Goal: Communication & Community: Answer question/provide support

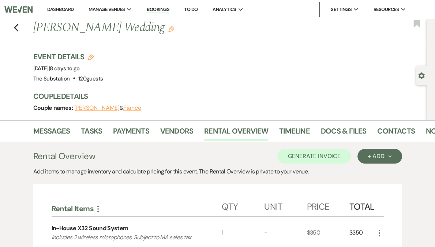
click at [74, 10] on link "Dashboard" at bounding box center [60, 9] width 26 height 6
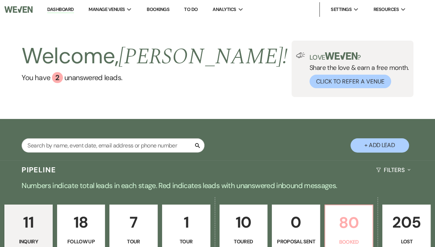
click at [330, 224] on p "80" at bounding box center [349, 222] width 39 height 25
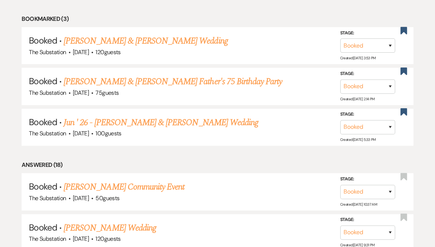
scroll to position [479, 0]
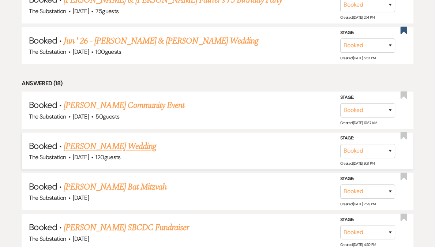
click at [119, 143] on link "[PERSON_NAME] Wedding" at bounding box center [110, 146] width 93 height 13
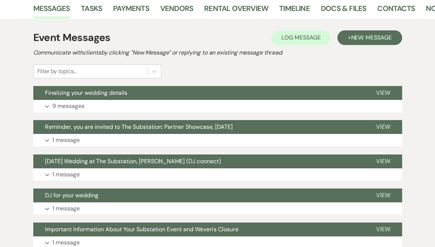
scroll to position [140, 0]
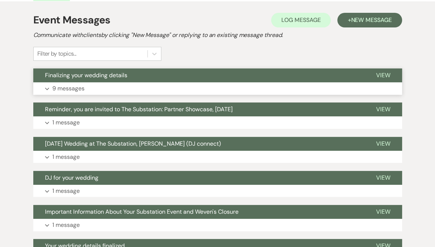
click at [124, 91] on button "Expand 9 messages" at bounding box center [217, 88] width 369 height 12
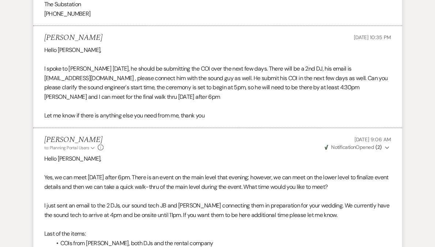
scroll to position [1665, 0]
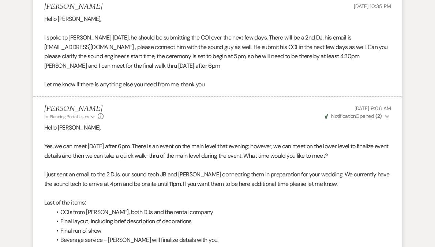
click at [158, 132] on p at bounding box center [217, 137] width 347 height 10
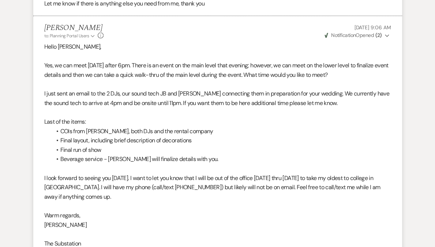
scroll to position [1773, 0]
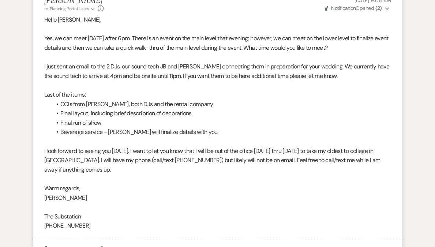
click at [131, 118] on li "Final run of show" at bounding box center [222, 123] width 340 height 10
click at [165, 127] on li "Beverage service - [PERSON_NAME] will finalize details with you." at bounding box center [222, 132] width 340 height 10
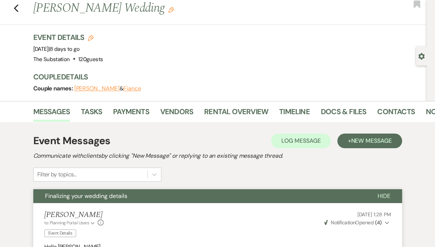
scroll to position [0, 0]
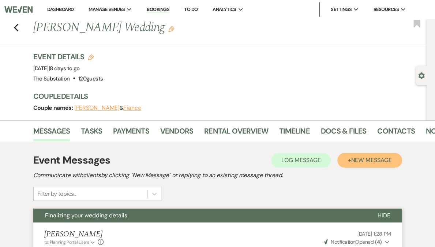
click at [367, 162] on span "New Message" at bounding box center [371, 160] width 41 height 8
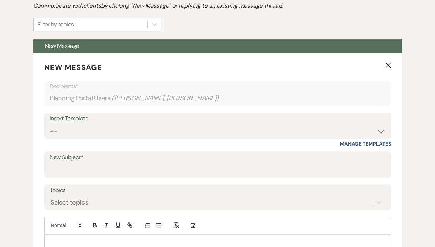
scroll to position [276, 0]
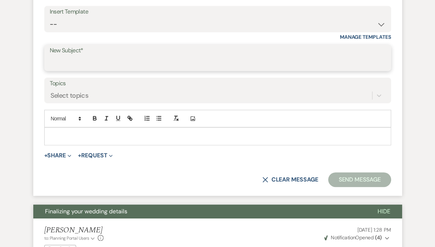
click at [79, 64] on input "New Subject*" at bounding box center [218, 63] width 336 height 14
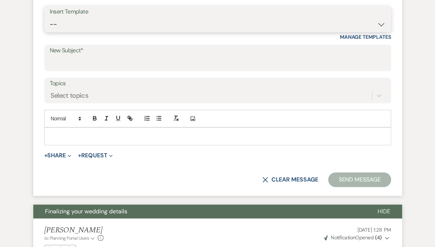
click at [89, 23] on select "-- Weven Planning Portal Introduction (Booked Events) Follow Up Contract (Pre-B…" at bounding box center [218, 24] width 336 height 14
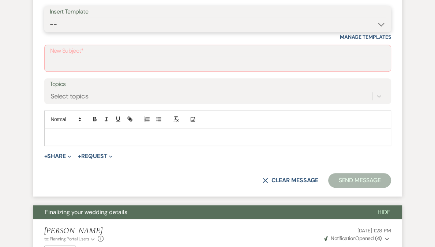
select select "4505"
click at [50, 17] on select "-- Weven Planning Portal Introduction (Booked Events) Follow Up Contract (Pre-B…" at bounding box center [218, 24] width 336 height 14
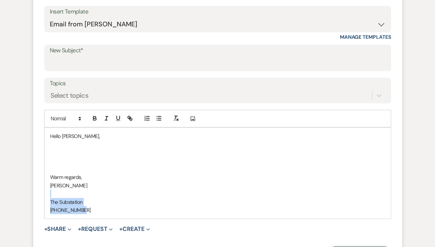
drag, startPoint x: 82, startPoint y: 190, endPoint x: 100, endPoint y: 223, distance: 38.3
click at [100, 223] on form "New Message X Saving draft... Recipients* Planning Portal Users ( [PERSON_NAME]…" at bounding box center [217, 107] width 369 height 323
drag, startPoint x: 72, startPoint y: 153, endPoint x: 97, endPoint y: 209, distance: 61.1
click at [97, 209] on div "Hello [PERSON_NAME], Warm regards, [PERSON_NAME] The Substation [PHONE_NUMBER]" at bounding box center [218, 173] width 346 height 91
click at [89, 168] on p at bounding box center [217, 169] width 335 height 8
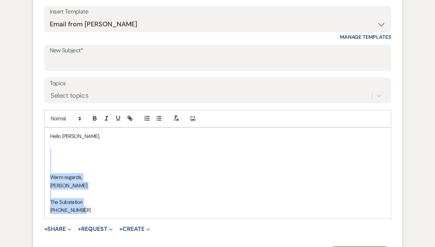
drag, startPoint x: 56, startPoint y: 154, endPoint x: 104, endPoint y: 215, distance: 77.2
click at [104, 215] on div "Hello [PERSON_NAME], Warm regards, [PERSON_NAME] The Substation [PHONE_NUMBER]" at bounding box center [218, 173] width 346 height 91
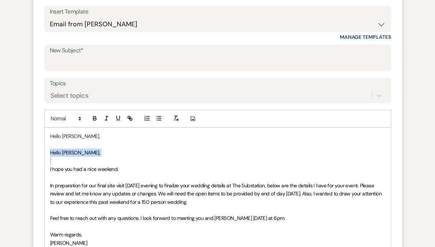
drag, startPoint x: 50, startPoint y: 151, endPoint x: 112, endPoint y: 164, distance: 63.2
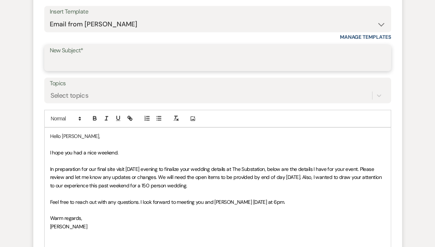
click at [75, 60] on input "New Subject*" at bounding box center [218, 63] width 336 height 14
type input "Y"
type input "F"
type input "Y"
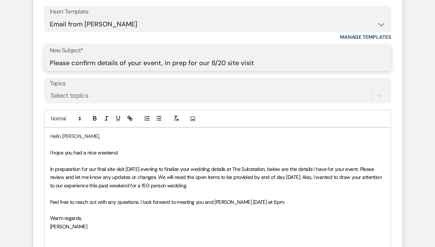
type input "Please confirm details of your event, in prep for our 8/20 site visit"
click at [102, 168] on span "In preparation for our final site visit [DATE] evening to finalize your wedding…" at bounding box center [216, 177] width 333 height 23
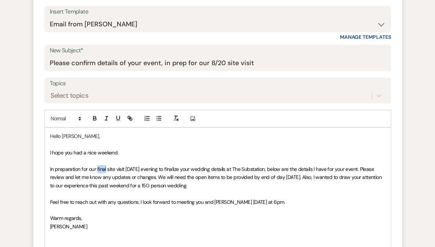
click at [102, 168] on span "In preparation for our final site visit [DATE] evening to finalize your wedding…" at bounding box center [216, 177] width 333 height 23
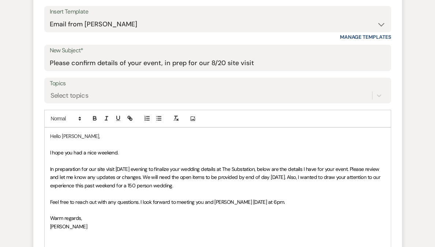
click at [193, 169] on span "In preparation for our site visit [DATE] evening to finalize your wedding detai…" at bounding box center [216, 177] width 332 height 23
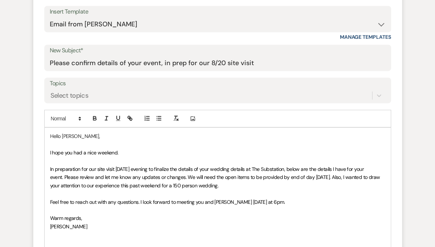
click at [259, 168] on span "In preparation for our site visit [DATE] evening to finalize the details of you…" at bounding box center [216, 177] width 332 height 23
click at [321, 168] on span "In preparation for our site visit [DATE] evening to finalize the details of you…" at bounding box center [216, 177] width 333 height 23
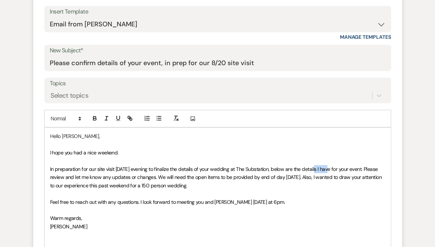
click at [321, 168] on span "In preparation for our site visit [DATE] evening to finalize the details of you…" at bounding box center [216, 177] width 333 height 23
click at [330, 168] on span "In preparation for our site visit [DATE] evening to finalize the details of you…" at bounding box center [216, 177] width 333 height 23
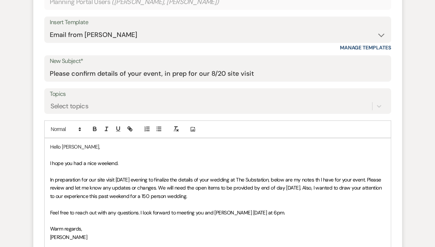
scroll to position [264, 0]
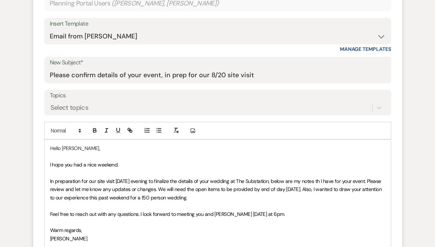
click at [326, 179] on span "In preparation for our site visit [DATE] evening to finalize the details of you…" at bounding box center [216, 189] width 333 height 23
click at [255, 190] on span "In preparation for our site visit [DATE] evening to finalize the details of you…" at bounding box center [217, 189] width 334 height 23
drag, startPoint x: 296, startPoint y: 198, endPoint x: 78, endPoint y: 200, distance: 218.1
click at [78, 200] on p "In preparation for our site visit [DATE] evening to finalize the details of you…" at bounding box center [217, 189] width 335 height 25
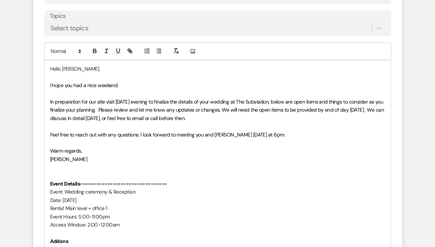
scroll to position [421, 0]
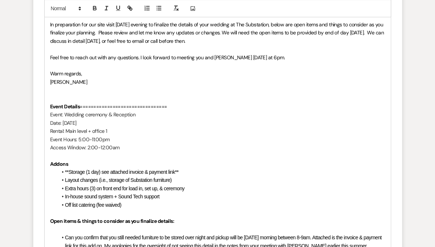
click at [114, 114] on p "Event: Wedding ceremony & Reception" at bounding box center [217, 115] width 335 height 8
click at [65, 115] on p "Event: Wedding ceremony & reception" at bounding box center [217, 115] width 335 height 8
click at [64, 122] on p "Date: [DATE]" at bounding box center [217, 123] width 335 height 8
click at [66, 130] on p "Rental: Main level + office 1" at bounding box center [217, 131] width 335 height 8
click at [72, 129] on p "Rental: Main level + office 1" at bounding box center [217, 131] width 335 height 8
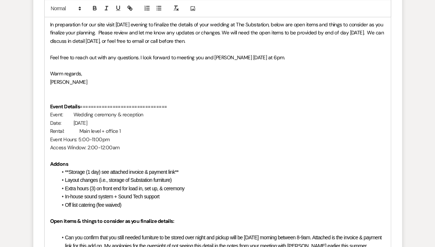
click at [71, 123] on p "Date: [DATE]" at bounding box center [217, 123] width 335 height 8
click at [72, 114] on p "Event: Wedding ceremony & reception" at bounding box center [217, 115] width 335 height 8
click at [78, 139] on p "Event Hours: 5:00-11:00pm" at bounding box center [217, 139] width 335 height 8
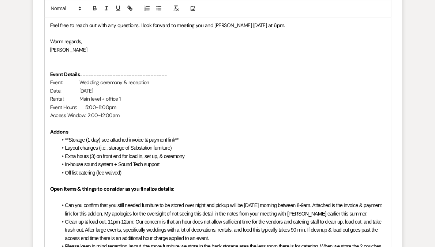
scroll to position [469, 0]
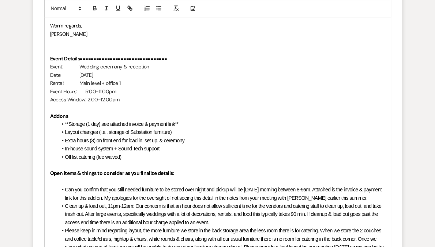
click at [195, 125] on li "**Storage (1 day) see attached invoice & payment link**" at bounding box center [221, 124] width 328 height 8
click at [169, 133] on span "Layout changes (i.e., storage of Substation furniture)" at bounding box center [118, 132] width 107 height 6
click at [194, 141] on li "Extra hours (3) on front end for load in, set up, & ceremony" at bounding box center [221, 141] width 328 height 8
click at [160, 141] on span "Extra hours (3) on front end for load in, set up, & ceremony" at bounding box center [125, 141] width 120 height 6
click at [156, 157] on li "Off list catering (fee waived)" at bounding box center [221, 157] width 328 height 8
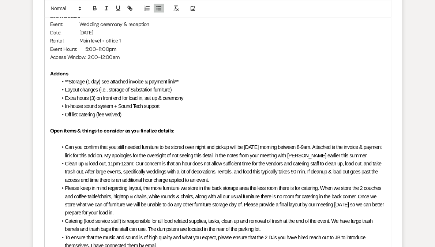
scroll to position [558, 0]
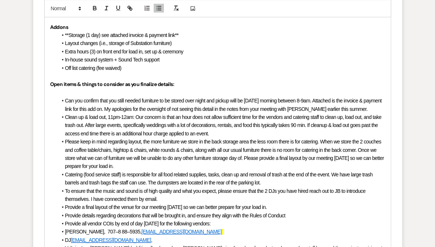
click at [216, 101] on span "Can you confirm that you still needed furniture to be stored over night and pic…" at bounding box center [224, 105] width 318 height 14
click at [152, 101] on span "Can you confirm that you still needed furniture to be stored over night and pic…" at bounding box center [224, 105] width 319 height 14
click at [215, 99] on span "Can you confirm that you still need the rentals to be stored over night and pic…" at bounding box center [224, 105] width 318 height 14
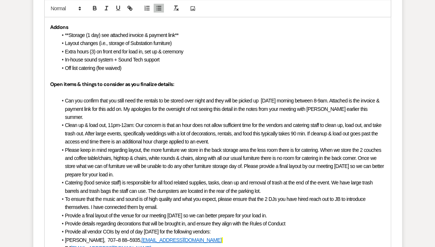
click at [221, 109] on span "Can you confirm that you still need the rentals to be stored over night and the…" at bounding box center [223, 109] width 316 height 22
click at [104, 121] on li "Clean up & load out, 11pm-12am: Our concern is that an hour does not allow suff…" at bounding box center [221, 133] width 328 height 25
drag, startPoint x: 145, startPoint y: 101, endPoint x: 184, endPoint y: 103, distance: 39.2
click at [184, 103] on li "Can you confirm that you still need the rentals to be stored over night and the…" at bounding box center [221, 109] width 328 height 25
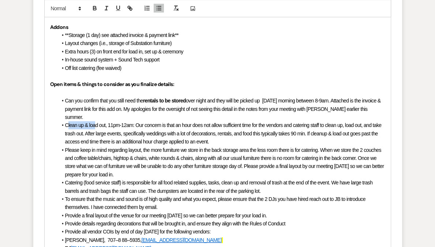
drag, startPoint x: 67, startPoint y: 116, endPoint x: 96, endPoint y: 117, distance: 28.9
click at [96, 122] on span "Clean up & load out, 11pm-12am: Our concern is that an hour does not allow suff…" at bounding box center [224, 133] width 318 height 22
drag, startPoint x: 136, startPoint y: 118, endPoint x: 64, endPoint y: 115, distance: 71.8
click at [64, 121] on li "Clean up & load out, 11pm-12am: Our concern is that an hour does not allow suff…" at bounding box center [221, 133] width 328 height 25
click at [140, 125] on span "Our concern is that an hour does not allow sufficient time for the vendors and …" at bounding box center [225, 133] width 321 height 22
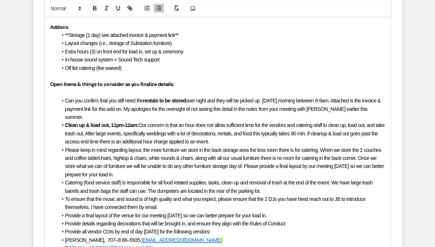
click at [65, 147] on span "Please keep in mind regarding layout, the more furniture we store in the back s…" at bounding box center [225, 162] width 320 height 30
drag, startPoint x: 65, startPoint y: 207, endPoint x: 293, endPoint y: 209, distance: 228.0
click at [293, 212] on li "Provide a final layout of the venue for our meeting [DATE] so we can better pre…" at bounding box center [221, 216] width 328 height 8
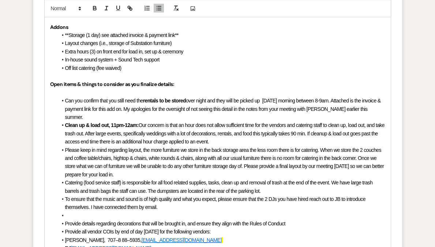
click at [65, 147] on span "Please keep in mind regarding layout, the more furniture we store in the back s…" at bounding box center [225, 162] width 320 height 30
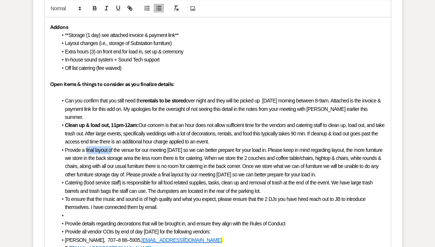
drag, startPoint x: 86, startPoint y: 141, endPoint x: 110, endPoint y: 141, distance: 23.8
click at [110, 147] on span "Provide a final layout of the venue for our meeting [DATE] so we can better pre…" at bounding box center [224, 162] width 319 height 30
click at [90, 147] on span "Provide a final layout of the venue for our meeting [DATE] so we can better pre…" at bounding box center [224, 162] width 319 height 30
drag, startPoint x: 85, startPoint y: 141, endPoint x: 109, endPoint y: 140, distance: 24.2
click at [109, 147] on span "Provide a final layout of the venue for our meeting [DATE] so we can better pre…" at bounding box center [224, 162] width 319 height 30
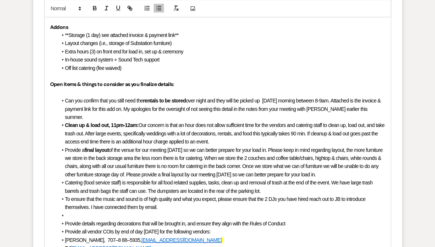
click at [153, 147] on span "of the venue for our meeting [DATE] so we can better prepare for your load in. …" at bounding box center [224, 162] width 319 height 30
click at [356, 147] on span "of the venue for our meeting [DATE] so we can better prepare for your load in. …" at bounding box center [224, 162] width 319 height 30
click at [340, 147] on span "of the venue for our meeting [DATE] so we can better prepare for your load in. …" at bounding box center [224, 162] width 319 height 30
drag, startPoint x: 332, startPoint y: 141, endPoint x: 367, endPoint y: 142, distance: 34.4
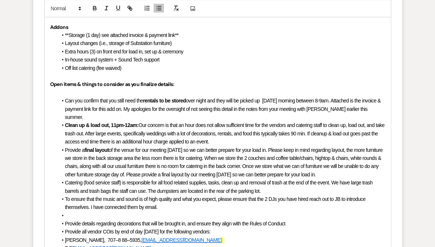
click at [367, 147] on span "of the venue for our meeting [DATE] so we can better prepare for your load in. …" at bounding box center [224, 162] width 319 height 30
drag, startPoint x: 367, startPoint y: 142, endPoint x: 332, endPoint y: 140, distance: 35.2
click at [332, 147] on span "of the venue for our meeting [DATE] so we can better prepare for your load in. …" at bounding box center [224, 162] width 319 height 30
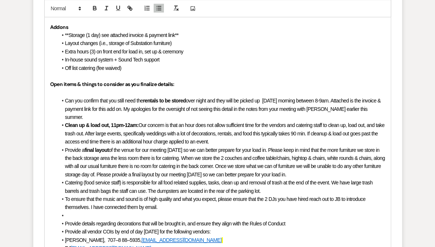
click at [359, 147] on span "of the venue for our meeting [DATE] so we can better prepare for your load in. …" at bounding box center [225, 162] width 321 height 30
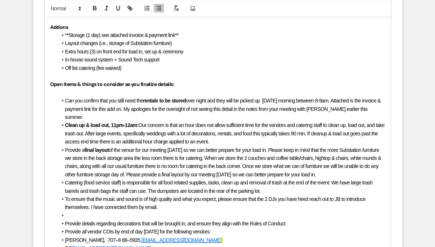
click at [205, 150] on span "of the venue for our meeting [DATE] so we can better prepare for your load in. …" at bounding box center [223, 162] width 317 height 30
click at [220, 149] on span "of the venue for our meeting [DATE] so we can better prepare for your load in. …" at bounding box center [223, 162] width 317 height 30
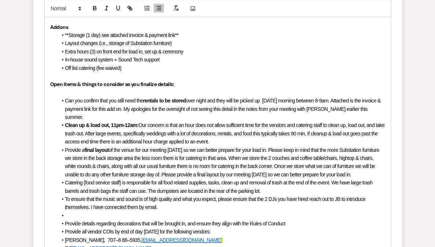
click at [313, 149] on span "of the venue for our meeting [DATE] so we can better prepare for your load in. …" at bounding box center [222, 162] width 315 height 30
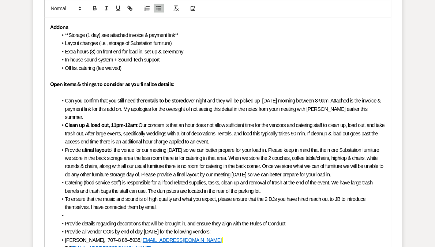
click at [210, 158] on span "of the venue for our meeting [DATE] so we can better prepare for your load in. …" at bounding box center [224, 162] width 319 height 30
click at [291, 156] on span "of the venue for our meeting [DATE] so we can better prepare for your load in. …" at bounding box center [224, 162] width 319 height 30
drag, startPoint x: 353, startPoint y: 158, endPoint x: 292, endPoint y: 155, distance: 61.2
click at [292, 155] on span "of the venue for our meeting [DATE] so we can better prepare for your load in. …" at bounding box center [225, 162] width 321 height 30
click at [107, 165] on span "of the venue for our meeting [DATE] so we can better prepare for your load in. …" at bounding box center [222, 162] width 315 height 30
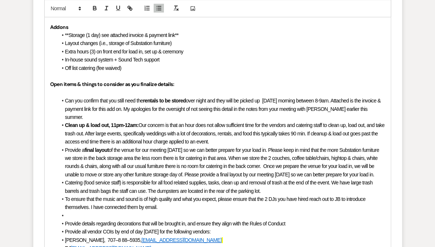
click at [186, 167] on span "of the venue for our meeting [DATE] so we can better prepare for your load in. …" at bounding box center [222, 162] width 315 height 30
drag, startPoint x: 190, startPoint y: 168, endPoint x: 193, endPoint y: 173, distance: 6.2
click at [193, 173] on li "Provide a final layout of the venue for our meeting [DATE] so we can better pre…" at bounding box center [221, 162] width 328 height 33
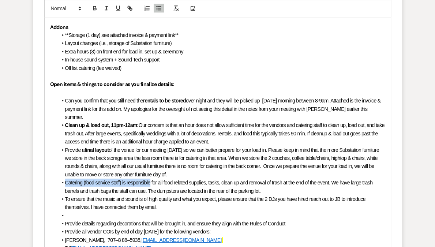
drag, startPoint x: 65, startPoint y: 174, endPoint x: 151, endPoint y: 177, distance: 85.7
click at [151, 179] on li "Catering (food service staff) is responsible for all food related supplies, tas…" at bounding box center [221, 187] width 328 height 16
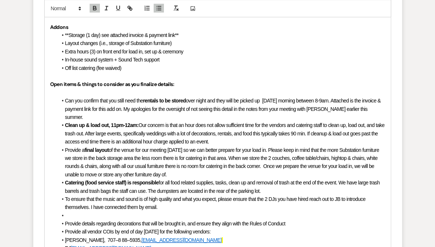
click at [209, 179] on li "Catering (food service staff) is responsible for all food related supplies, tas…" at bounding box center [221, 187] width 328 height 16
click at [230, 180] on span "for all food related supplies, tasks, clean up and removal of trash at the end …" at bounding box center [223, 187] width 316 height 14
click at [250, 180] on span "for all food related supplies, tasks, clean up and removal of trash at the end …" at bounding box center [223, 187] width 316 height 14
click at [290, 179] on li "Catering (food service staff) is responsible for all food related supplies, tas…" at bounding box center [221, 187] width 328 height 16
click at [300, 184] on li "Catering (food service staff) is responsible for all food related supplies, tas…" at bounding box center [221, 187] width 328 height 16
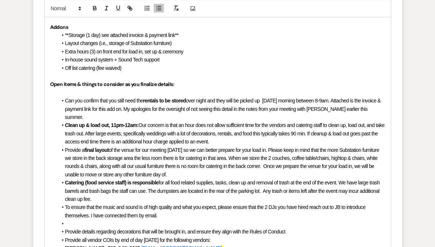
click at [363, 182] on span "for all food related supplies, tasks, clean up and removal of trash at the end …" at bounding box center [223, 191] width 316 height 22
click at [152, 150] on span "of the venue for our meeting [DATE] so we can better prepare for your load in. …" at bounding box center [222, 162] width 315 height 30
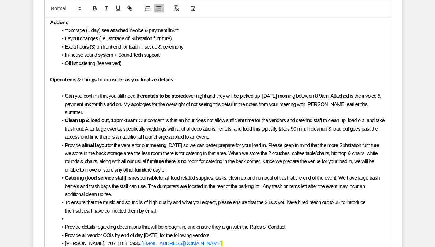
scroll to position [568, 0]
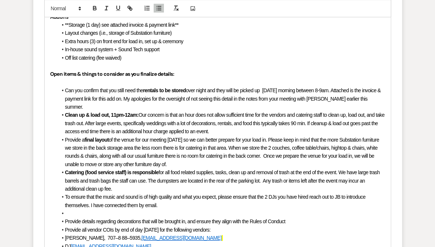
click at [137, 181] on li "Catering (food service staff) is responsible for all food related supplies, tas…" at bounding box center [221, 180] width 328 height 25
drag, startPoint x: 104, startPoint y: 189, endPoint x: 137, endPoint y: 189, distance: 33.7
click at [137, 194] on span "To ensure that the music and sound is of high quality and what you expect, plea…" at bounding box center [216, 201] width 302 height 14
click at [169, 195] on li "To ensure that the music and sound is of high quality and what you expect, plea…" at bounding box center [221, 201] width 328 height 16
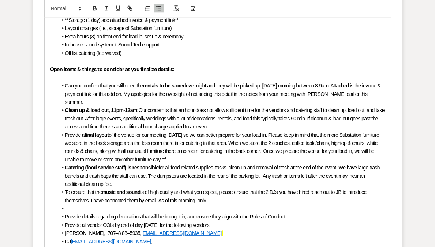
scroll to position [579, 0]
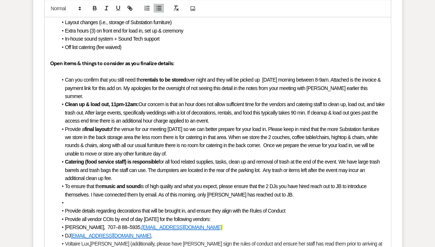
click at [73, 199] on li at bounding box center [221, 203] width 328 height 8
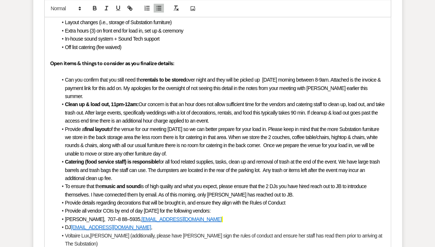
click at [188, 215] on li "[PERSON_NAME], 707–8 88–5935, [EMAIL_ADDRESS][DOMAIN_NAME]" at bounding box center [221, 219] width 328 height 8
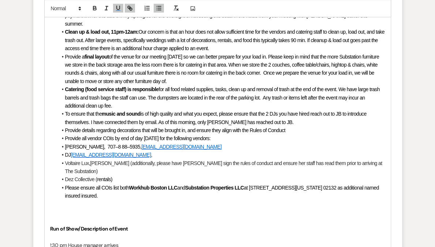
scroll to position [663, 0]
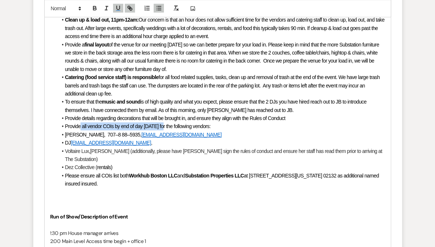
drag, startPoint x: 81, startPoint y: 119, endPoint x: 169, endPoint y: 117, distance: 88.6
click at [169, 123] on span "Provide all vendor COIs by end of day [DATE] for the following vendors:" at bounding box center [138, 126] width 146 height 6
click at [65, 131] on span at bounding box center [65, 135] width 0 height 8
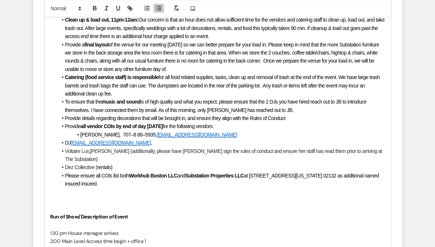
click at [65, 139] on span at bounding box center [65, 143] width 0 height 8
click at [66, 148] on span "Voltaire Lux" at bounding box center [77, 151] width 24 height 6
click at [64, 163] on li "Dez Collective ( rentals)" at bounding box center [221, 167] width 328 height 8
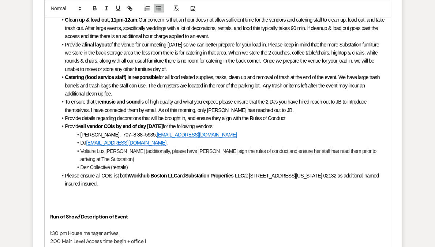
click at [64, 172] on li "Please ensure all COIs list both Workhub Boston LLC and Substation Properties L…" at bounding box center [221, 180] width 328 height 16
click at [130, 163] on li "Dez Collective ( rentals)" at bounding box center [221, 167] width 328 height 8
click at [312, 148] on span "[PERSON_NAME] (additionally, please have [PERSON_NAME] sign the rules of conduc…" at bounding box center [229, 155] width 297 height 14
click at [251, 150] on li "[PERSON_NAME] , [PERSON_NAME] (additionally, please have [PERSON_NAME] sign the…" at bounding box center [221, 155] width 328 height 16
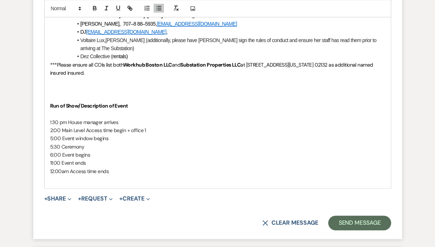
click at [92, 85] on p at bounding box center [217, 89] width 335 height 8
drag, startPoint x: 52, startPoint y: 113, endPoint x: 39, endPoint y: 113, distance: 12.4
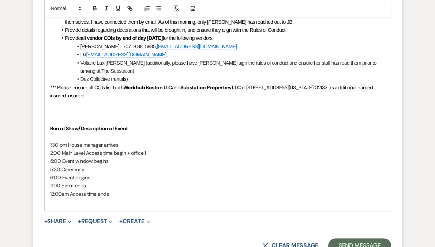
scroll to position [721, 0]
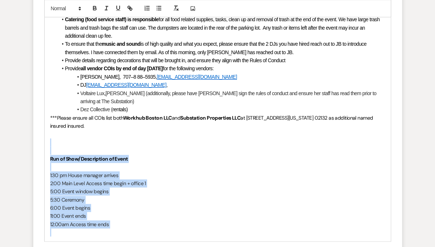
drag, startPoint x: 119, startPoint y: 179, endPoint x: 143, endPoint y: 221, distance: 48.7
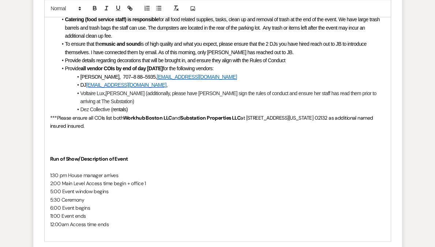
click at [101, 130] on p at bounding box center [217, 134] width 335 height 8
click at [100, 138] on p at bounding box center [217, 142] width 335 height 8
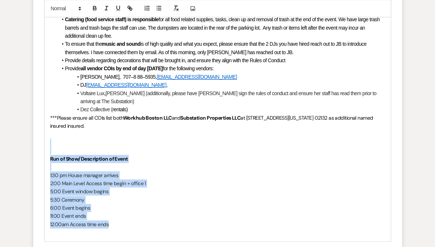
drag, startPoint x: 99, startPoint y: 134, endPoint x: 169, endPoint y: 217, distance: 109.1
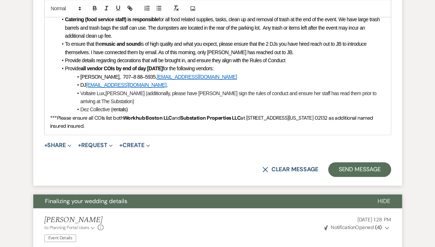
scroll to position [607, 0]
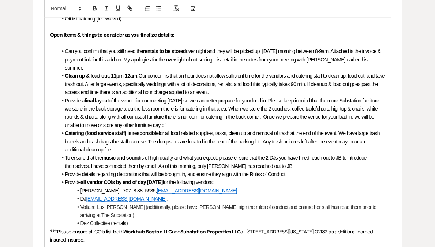
click at [303, 170] on li "Provide details regarding decorations that will be brought in, and ensure they …" at bounding box center [221, 174] width 328 height 8
click at [149, 230] on p "***Please ensure all COIs list both Workhub Boston LLC and Substation Propertie…" at bounding box center [217, 236] width 335 height 16
click at [157, 10] on line "button" at bounding box center [157, 10] width 0 height 0
click at [159, 10] on icon "button" at bounding box center [159, 8] width 7 height 7
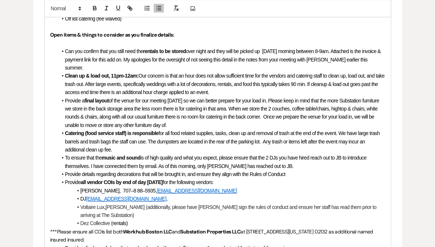
click at [229, 245] on span "Provide a final run of show that can be shared with our staff to ensure they un…" at bounding box center [178, 248] width 226 height 6
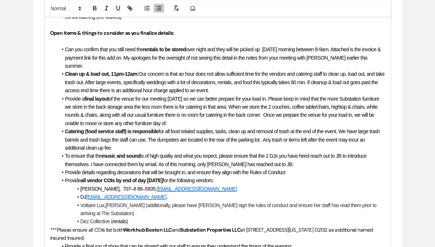
scroll to position [766, 0]
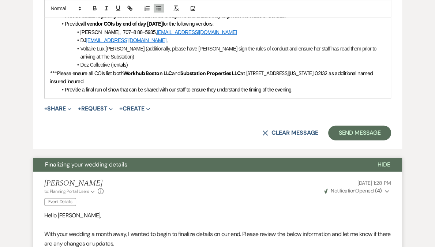
drag, startPoint x: 85, startPoint y: 81, endPoint x: 117, endPoint y: 80, distance: 32.2
click at [117, 87] on span "Provide a final run of show that can be shared with our staff to ensure they un…" at bounding box center [179, 90] width 228 height 6
drag, startPoint x: 118, startPoint y: 81, endPoint x: 85, endPoint y: 81, distance: 33.7
click at [85, 87] on span "Provide a final run of show that can be shared with our staff to ensure they un…" at bounding box center [179, 90] width 228 height 6
click at [143, 86] on li "Provide a final run of show that can be shared with our staff to ensure they un…" at bounding box center [221, 90] width 328 height 8
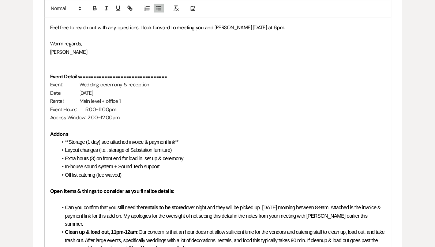
scroll to position [451, 0]
click at [94, 62] on p at bounding box center [217, 60] width 335 height 8
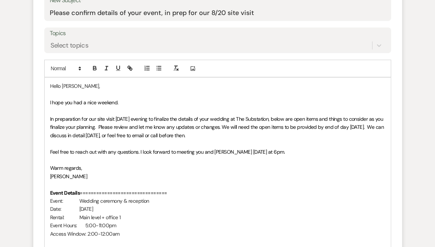
scroll to position [327, 0]
click at [75, 135] on span "In preparation for our site visit [DATE] evening to finalize the details of you…" at bounding box center [217, 126] width 335 height 23
click at [340, 127] on span "In preparation for our site visit [DATE] evening to finalize the details of you…" at bounding box center [217, 126] width 335 height 23
click at [113, 134] on span "In preparation for our site visit [DATE] evening to finalize the details of you…" at bounding box center [217, 126] width 335 height 23
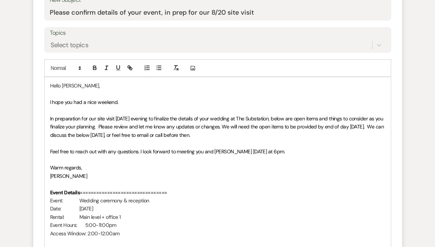
click at [139, 134] on span "In preparation for our site visit [DATE] evening to finalize the details of you…" at bounding box center [217, 126] width 335 height 23
click at [103, 171] on p "Warm regards," at bounding box center [217, 168] width 335 height 8
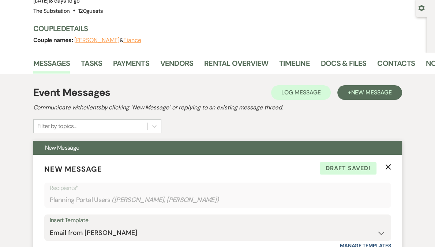
scroll to position [0, 0]
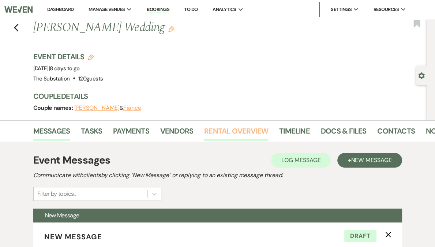
click at [220, 130] on link "Rental Overview" at bounding box center [236, 133] width 64 height 16
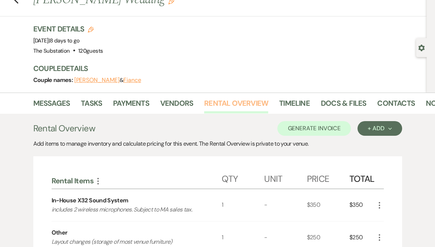
scroll to position [101, 0]
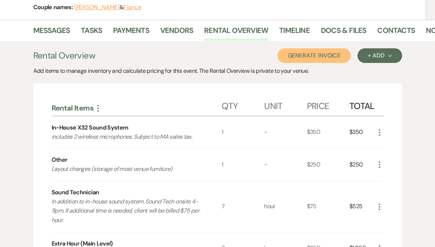
click at [322, 53] on button "Generate Invoice" at bounding box center [314, 55] width 74 height 15
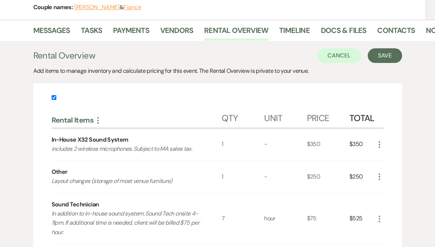
click at [53, 98] on input "checkbox" at bounding box center [54, 97] width 5 height 5
checkbox input "false"
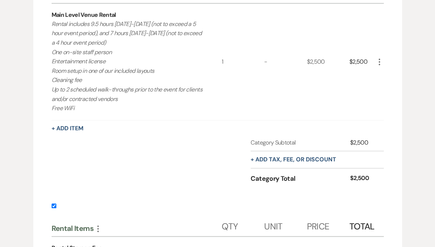
scroll to position [448, 0]
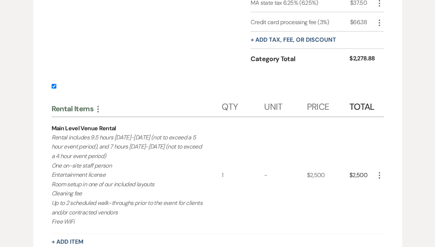
click at [53, 89] on input "checkbox" at bounding box center [54, 86] width 5 height 5
checkbox input "false"
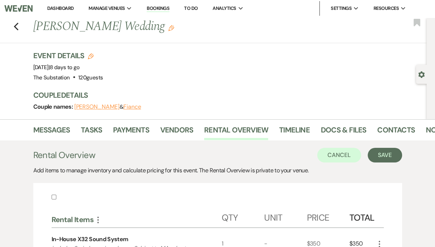
scroll to position [0, 0]
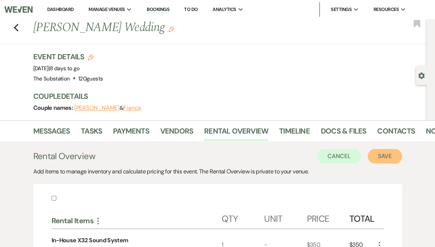
click at [380, 156] on button "Save" at bounding box center [385, 156] width 34 height 15
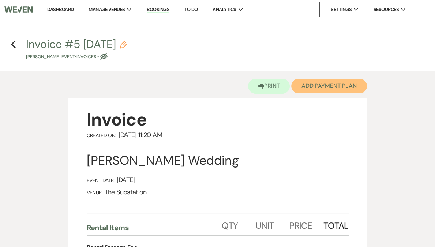
click at [319, 85] on button "Add Payment Plan" at bounding box center [329, 86] width 76 height 15
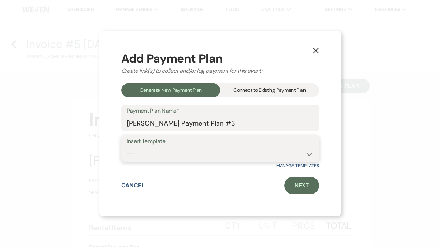
click at [195, 155] on select "-- Event Payment Plan Event Venue Rental due in full Additional Services, in fu…" at bounding box center [220, 154] width 187 height 14
select select "289"
click at [127, 147] on select "-- Event Payment Plan Event Venue Rental due in full Additional Services, in fu…" at bounding box center [220, 154] width 187 height 14
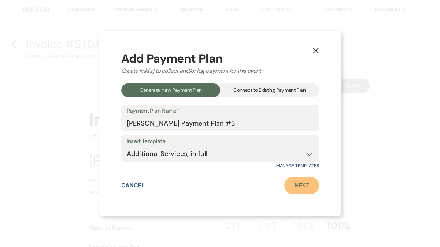
click at [303, 185] on link "Next" at bounding box center [301, 186] width 35 height 18
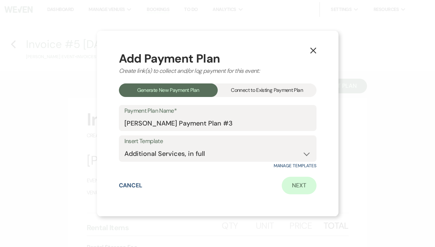
select select "27545"
select select "2"
select select "percentage"
select select "true"
select select "client"
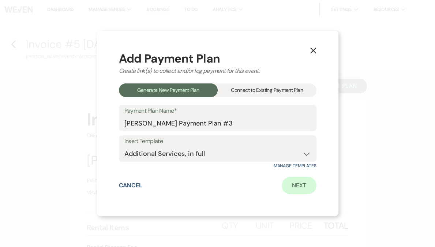
select select "weeks"
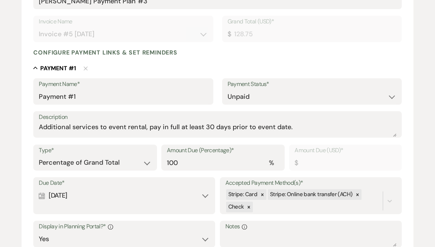
scroll to position [273, 0]
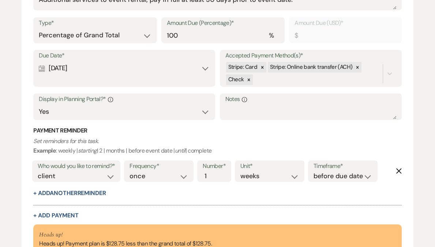
click at [95, 79] on div "Due Date* Calendar [DATE] Expand" at bounding box center [124, 68] width 182 height 37
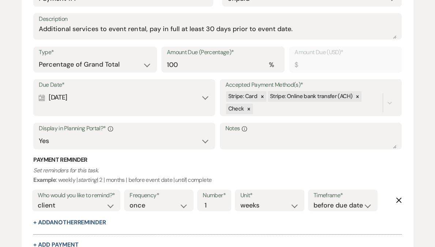
scroll to position [268, 0]
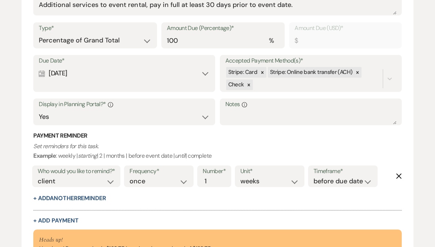
click at [85, 71] on div "Calendar [DATE] Expand" at bounding box center [124, 73] width 171 height 14
select select "day"
select select "beforeEventDate"
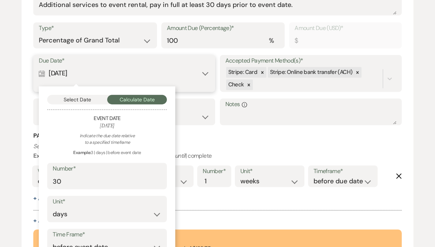
click at [86, 101] on button "Select Date" at bounding box center [77, 100] width 60 height 10
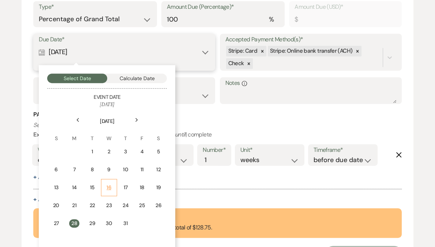
scroll to position [290, 0]
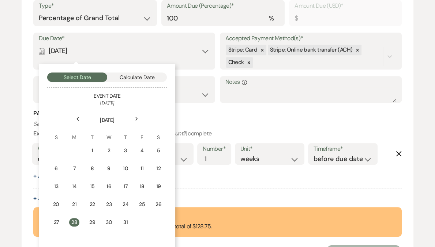
click at [137, 117] on icon "Next" at bounding box center [137, 119] width 4 height 4
click at [142, 205] on div "22" at bounding box center [142, 205] width 6 height 8
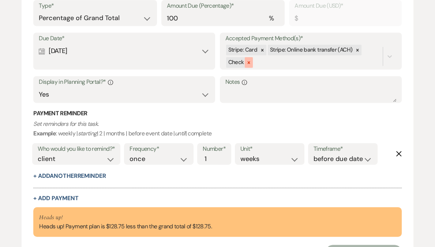
click at [248, 63] on icon at bounding box center [248, 62] width 5 height 5
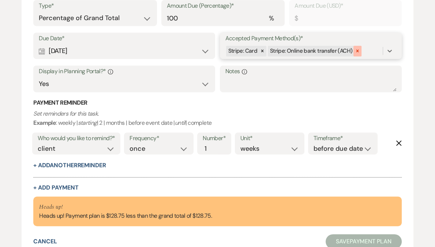
click at [356, 49] on icon at bounding box center [357, 50] width 5 height 5
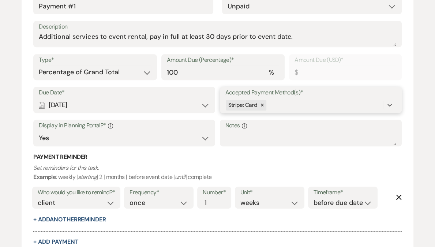
scroll to position [351, 0]
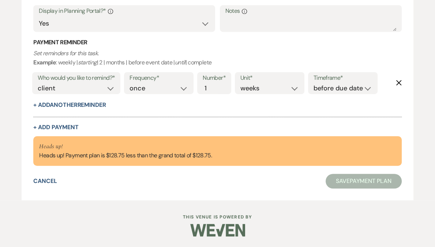
click at [139, 154] on div "Heads up! Heads up! Payment plan is $128.75 less than the grand total of $128.7…" at bounding box center [125, 151] width 173 height 18
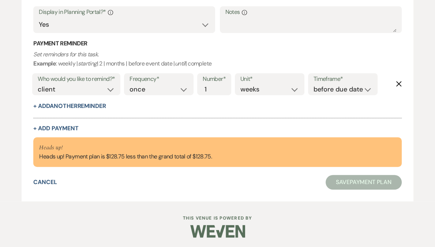
scroll to position [349, 0]
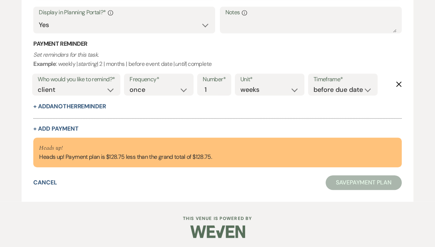
click at [365, 181] on button "Save Payment Plan" at bounding box center [364, 182] width 76 height 15
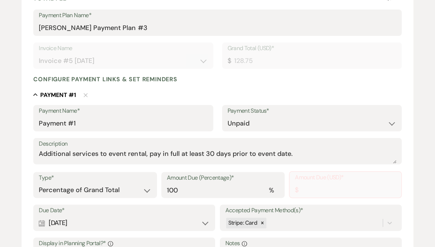
scroll to position [133, 0]
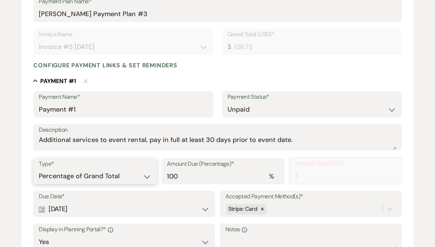
click at [109, 174] on select "Dollar Amount Percentage of Grand Total" at bounding box center [95, 176] width 112 height 14
select select "flat"
click at [39, 169] on select "Dollar Amount Percentage of Grand Total" at bounding box center [95, 176] width 112 height 14
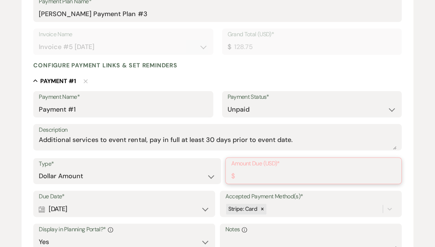
click at [258, 177] on input "Amount Due (USD)*" at bounding box center [313, 176] width 165 height 14
type input "128.75"
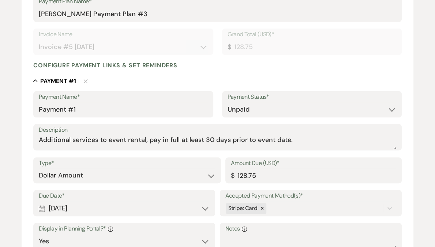
click at [298, 79] on div "Collapse Payment # 1 Delete" at bounding box center [217, 80] width 368 height 9
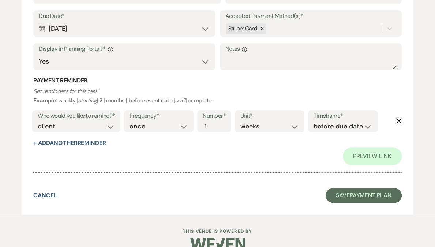
scroll to position [315, 0]
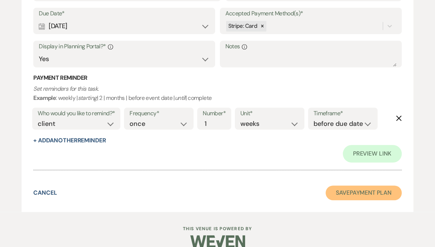
click at [374, 191] on button "Save Payment Plan" at bounding box center [364, 193] width 76 height 15
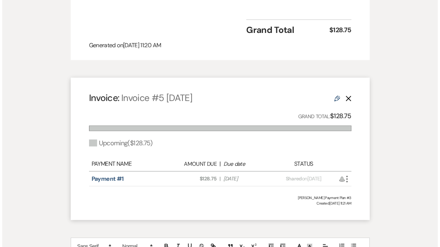
scroll to position [456, 0]
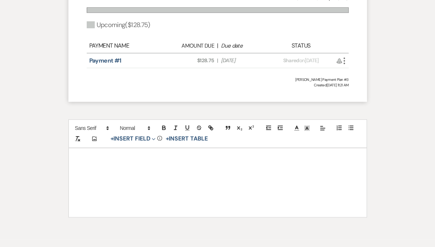
click at [346, 63] on icon "More" at bounding box center [344, 60] width 9 height 9
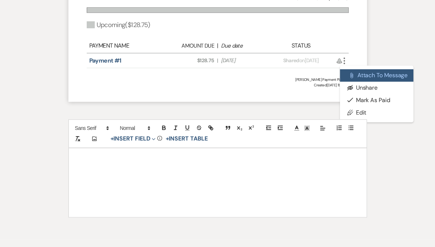
click at [374, 78] on button "Attach File Attach to Message" at bounding box center [377, 75] width 74 height 12
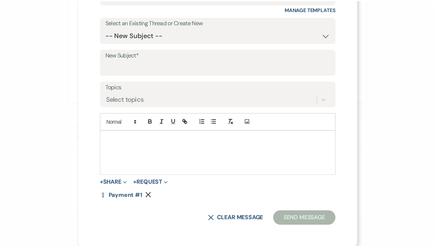
scroll to position [0, 0]
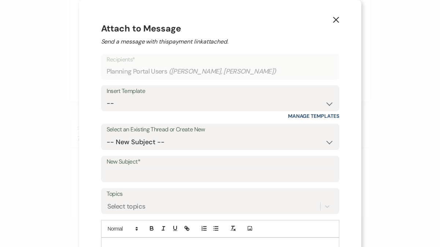
click at [333, 20] on use "button" at bounding box center [335, 20] width 6 height 6
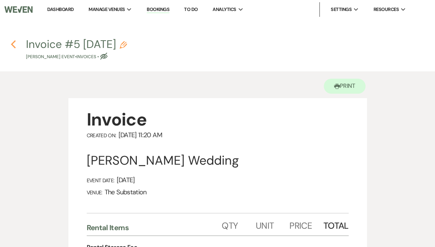
click at [15, 43] on icon "Previous" at bounding box center [13, 44] width 5 height 9
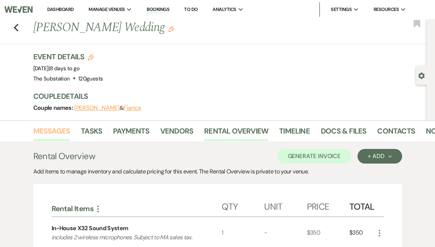
click at [61, 133] on link "Messages" at bounding box center [51, 133] width 37 height 16
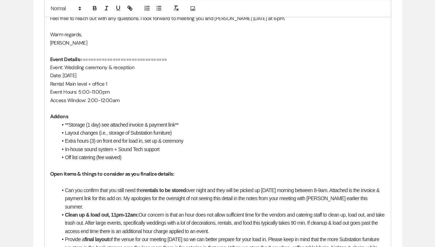
scroll to position [655, 0]
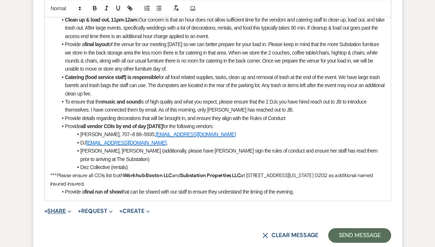
click at [60, 208] on button "+ Share Expand" at bounding box center [57, 211] width 27 height 6
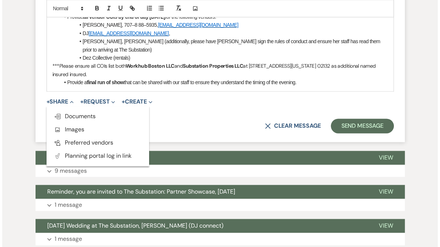
scroll to position [767, 0]
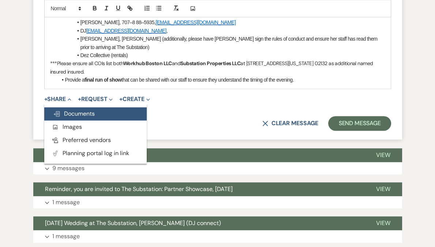
click at [85, 110] on button "Doc Upload Documents" at bounding box center [95, 113] width 102 height 13
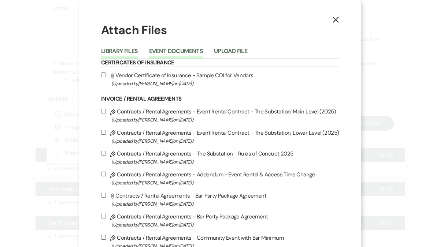
click at [183, 49] on button "Event Documents" at bounding box center [176, 53] width 54 height 10
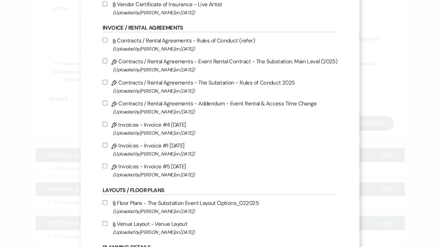
scroll to position [113, 0]
click at [106, 167] on input "Pencil Invoices - Invoice #5 [DATE] (Uploaded by [PERSON_NAME] on [DATE] )" at bounding box center [104, 165] width 5 height 5
checkbox input "true"
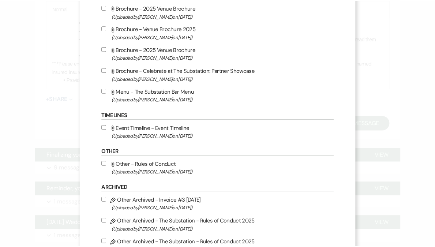
scroll to position [499, 0]
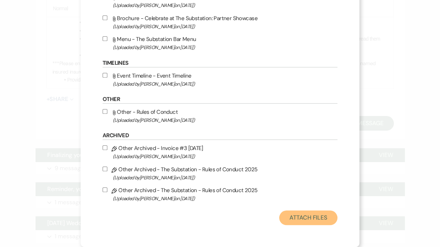
click at [319, 215] on button "Attach Files" at bounding box center [308, 217] width 58 height 15
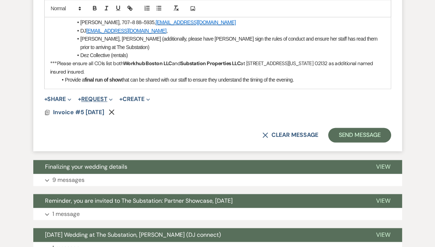
click at [101, 96] on button "+ Request Expand" at bounding box center [95, 99] width 35 height 6
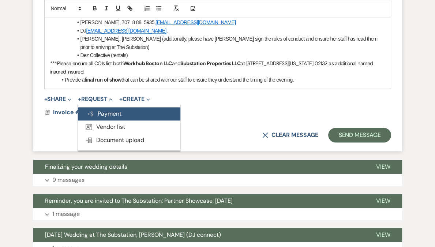
click at [113, 108] on button "Generate Payment Payment" at bounding box center [129, 113] width 102 height 13
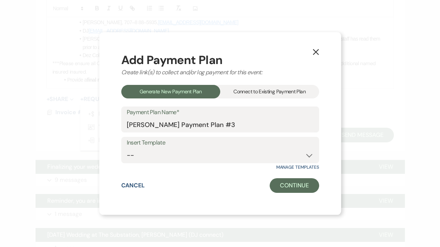
click at [264, 93] on div "Connect to Existing Payment Plan" at bounding box center [269, 92] width 99 height 14
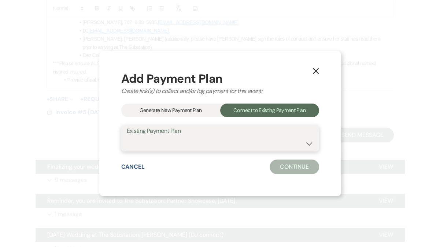
click at [211, 147] on select "[PERSON_NAME] Payment Plan #2 [PERSON_NAME] Payment Plan #1" at bounding box center [220, 144] width 187 height 14
click at [175, 107] on div "Generate New Payment Plan" at bounding box center [170, 111] width 99 height 14
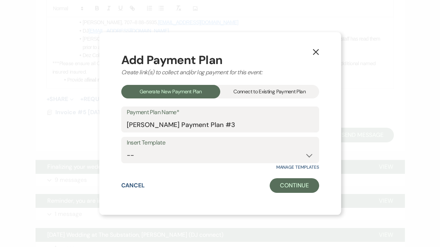
click at [267, 90] on div "Connect to Existing Payment Plan" at bounding box center [269, 92] width 99 height 14
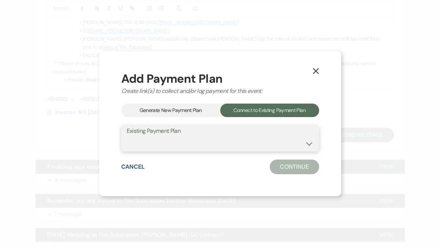
click at [225, 146] on select "[PERSON_NAME] Payment Plan #2 [PERSON_NAME] Payment Plan #1" at bounding box center [220, 144] width 187 height 14
click at [137, 167] on button "Cancel" at bounding box center [133, 167] width 24 height 6
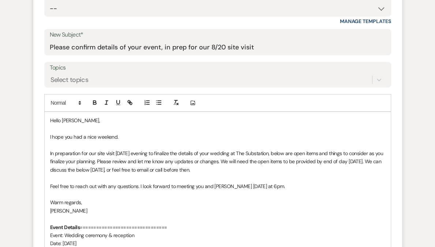
scroll to position [11, 0]
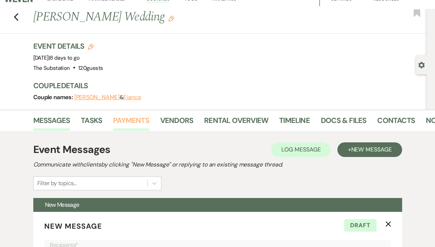
click at [143, 122] on link "Payments" at bounding box center [131, 123] width 36 height 16
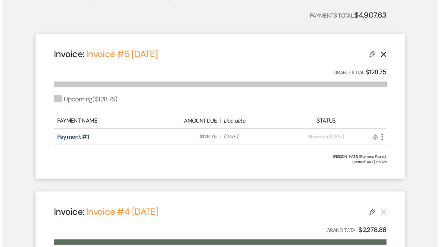
scroll to position [180, 0]
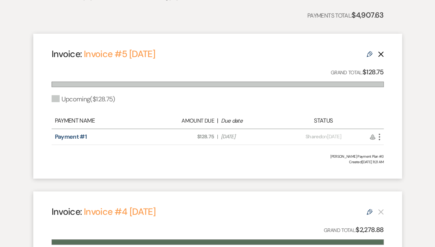
click at [381, 139] on icon "More" at bounding box center [379, 136] width 9 height 9
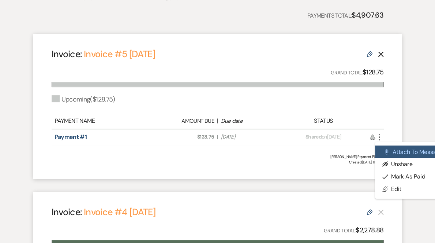
click at [408, 153] on button "Attach File Attach to Message" at bounding box center [412, 151] width 74 height 12
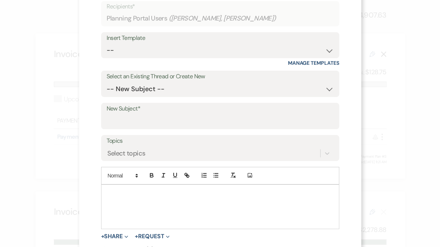
scroll to position [53, 0]
click at [206, 202] on div at bounding box center [219, 206] width 237 height 44
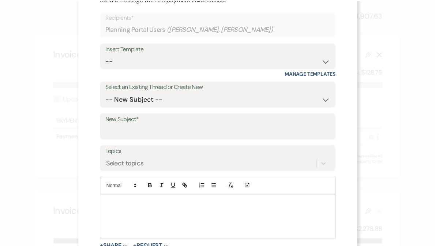
scroll to position [0, 0]
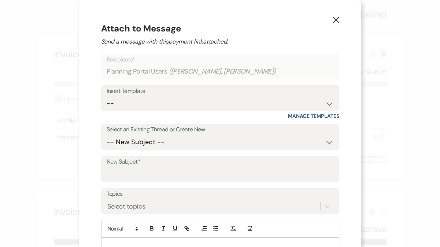
click at [332, 22] on icon "X" at bounding box center [335, 19] width 7 height 7
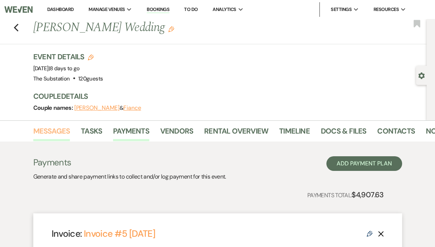
click at [61, 132] on link "Messages" at bounding box center [51, 133] width 37 height 16
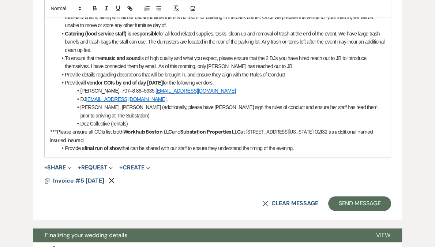
scroll to position [725, 0]
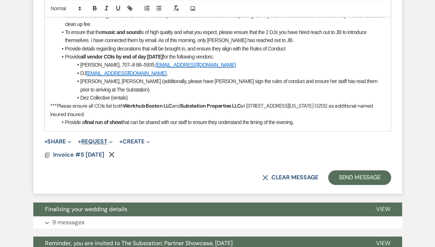
click at [106, 139] on button "+ Request Expand" at bounding box center [95, 142] width 35 height 6
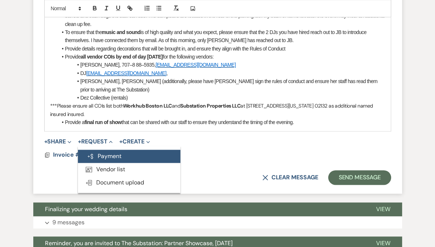
click at [113, 150] on button "Generate Payment Payment" at bounding box center [129, 156] width 102 height 13
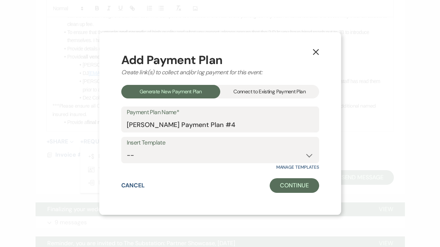
click at [261, 88] on div "Connect to Existing Payment Plan" at bounding box center [269, 92] width 99 height 14
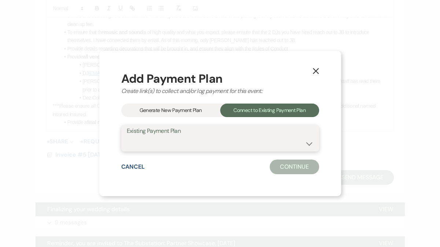
click at [202, 147] on select "[PERSON_NAME] Payment Plan #3 [PERSON_NAME] Payment Plan #2 [PERSON_NAME] Payme…" at bounding box center [220, 144] width 187 height 14
select select "24787"
click at [127, 137] on select "[PERSON_NAME] Payment Plan #3 [PERSON_NAME] Payment Plan #2 [PERSON_NAME] Payme…" at bounding box center [220, 144] width 187 height 14
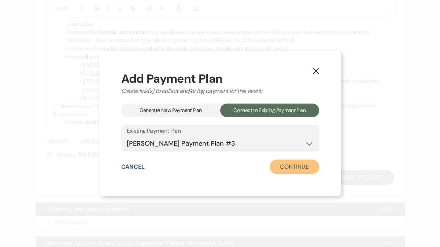
click at [298, 171] on button "Continue" at bounding box center [293, 167] width 49 height 15
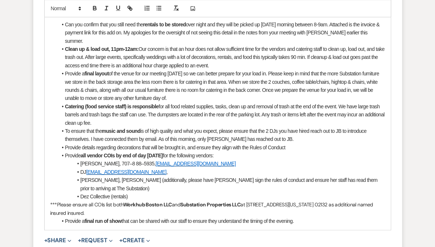
scroll to position [626, 0]
drag, startPoint x: 118, startPoint y: 139, endPoint x: 143, endPoint y: 142, distance: 24.7
click at [143, 143] on li "Provide details regarding decorations that will be brought in, and ensure they …" at bounding box center [221, 147] width 328 height 8
click at [169, 127] on li "To ensure that the music and sound is of high quality and what you expect, plea…" at bounding box center [221, 135] width 328 height 16
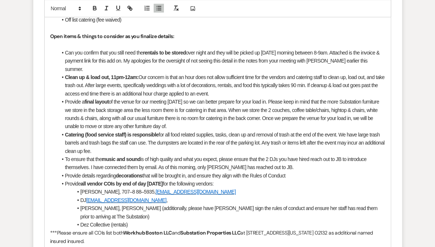
scroll to position [595, 0]
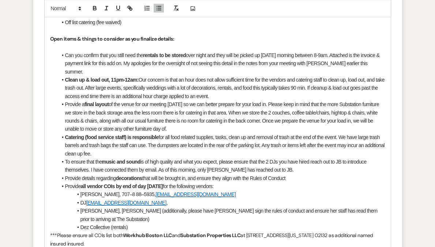
click at [175, 143] on li "Catering (food service staff) is responsible for all food related supplies, tas…" at bounding box center [221, 145] width 328 height 25
click at [111, 146] on li "Catering (food service staff) is responsible for all food related supplies, tas…" at bounding box center [221, 145] width 328 height 25
click at [183, 158] on li "To ensure that the music and sound is of high quality and what you expect, plea…" at bounding box center [221, 166] width 328 height 16
click at [131, 146] on li "Catering (food service staff) is responsible for all food related supplies, tas…" at bounding box center [221, 145] width 328 height 25
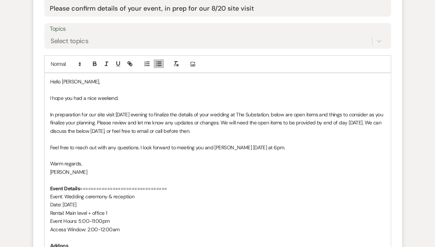
scroll to position [329, 0]
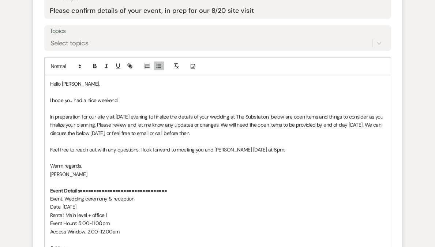
click at [136, 108] on p at bounding box center [217, 109] width 335 height 8
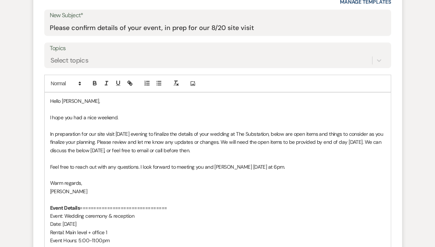
scroll to position [284, 0]
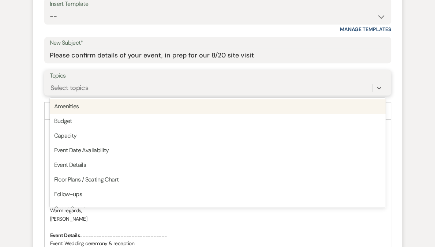
click at [93, 87] on div "Select topics" at bounding box center [211, 88] width 322 height 13
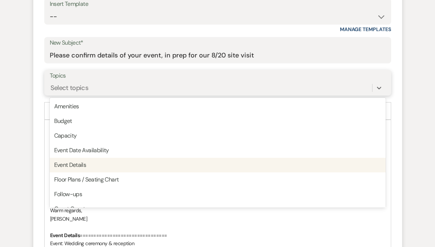
click at [98, 164] on div "Event Details" at bounding box center [218, 165] width 336 height 15
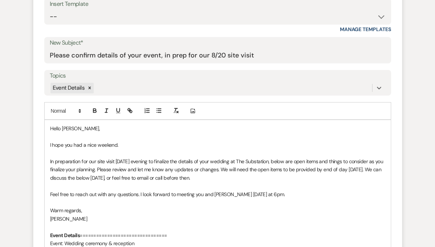
click at [109, 159] on p "In preparation for our site visit [DATE] evening to finalize the details of you…" at bounding box center [217, 169] width 335 height 25
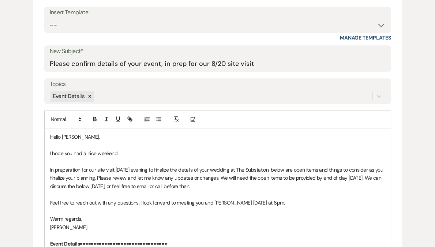
scroll to position [345, 0]
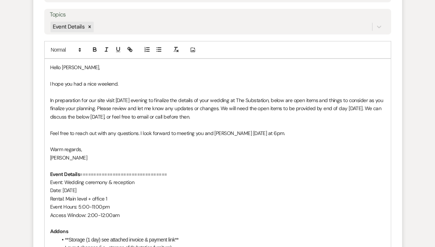
click at [90, 107] on p "In preparation for our site visit [DATE] evening to finalize the details of you…" at bounding box center [217, 108] width 335 height 25
click at [185, 99] on p "In preparation for our site visit [DATE] evening to finalize the details of you…" at bounding box center [217, 108] width 335 height 25
drag, startPoint x: 172, startPoint y: 99, endPoint x: 213, endPoint y: 101, distance: 40.3
click at [213, 101] on p "In preparation for our site visit [DATE] evening to finalize the details of you…" at bounding box center [217, 108] width 335 height 25
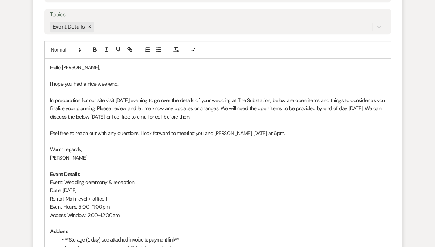
click at [182, 111] on p "In preparation for our site visit [DATE] evening to go over the details of your…" at bounding box center [217, 108] width 335 height 25
click at [126, 116] on p "In preparation for our site visit [DATE] evening to go over the details of your…" at bounding box center [217, 108] width 335 height 25
drag, startPoint x: 228, startPoint y: 116, endPoint x: 80, endPoint y: 117, distance: 148.2
click at [80, 117] on p "In preparation for our site visit [DATE] evening to go over the details of your…" at bounding box center [217, 108] width 335 height 25
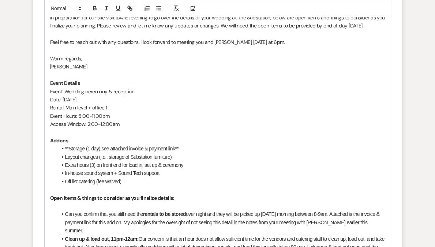
scroll to position [455, 0]
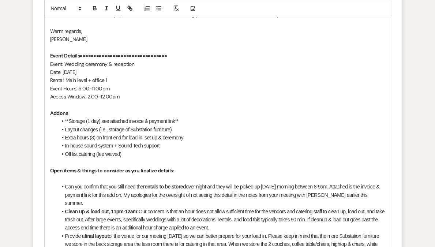
click at [102, 142] on li "Extra hours (3) on front end for load in, set up & ceremony" at bounding box center [221, 138] width 328 height 8
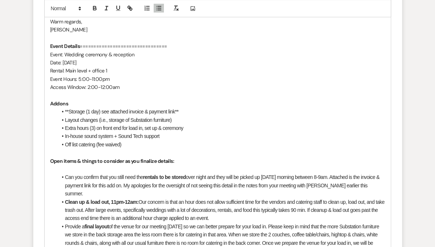
scroll to position [465, 0]
click at [174, 124] on li "Layout changes (i.e., storage of Substation furniture)" at bounding box center [221, 120] width 328 height 8
click at [123, 132] on li "Extra hours (3) on front end for load in, set up & ceremony" at bounding box center [221, 128] width 328 height 8
click at [63, 124] on li "Layout changes (i.e., storage of Substation furniture)" at bounding box center [221, 120] width 328 height 8
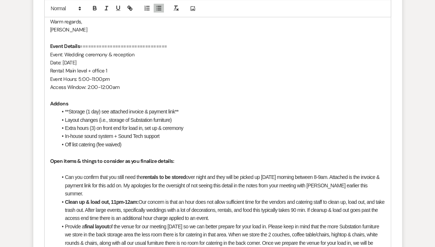
click at [186, 124] on li "Layout changes (i.e., storage of Substation furniture)" at bounding box center [221, 120] width 328 height 8
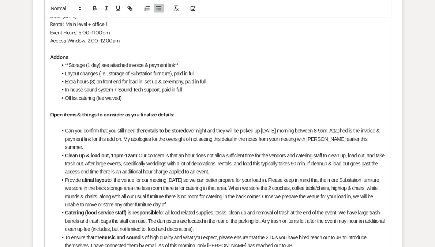
scroll to position [513, 0]
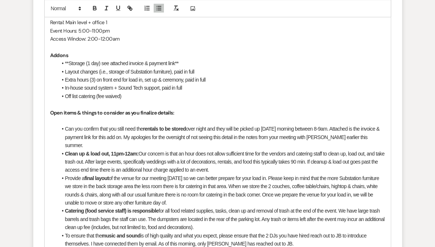
click at [143, 154] on li "Clean up & load out, 11pm-12am: Our concern is that an hour does not allow suff…" at bounding box center [221, 162] width 328 height 25
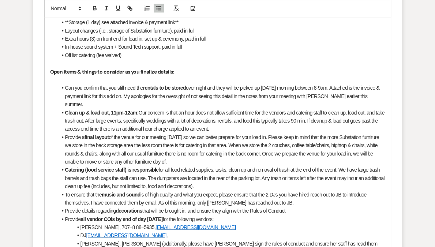
scroll to position [586, 0]
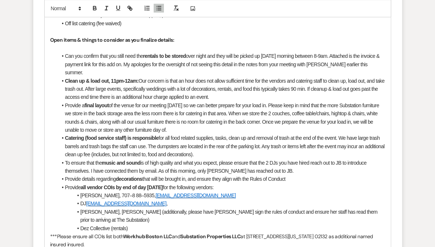
click at [88, 168] on li "To ensure that the music and sound is of high quality and what you expect, plea…" at bounding box center [221, 167] width 328 height 16
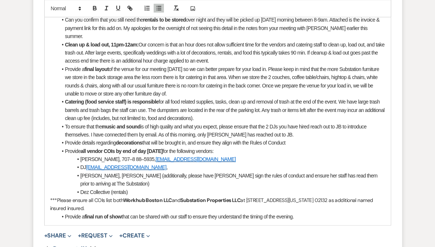
scroll to position [624, 0]
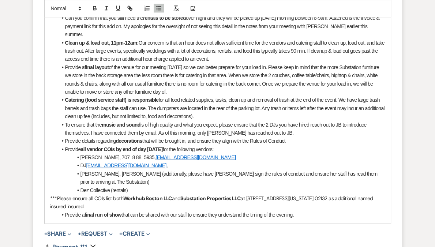
click at [189, 76] on li "Provide a final layout of the venue for our meeting [DATE] so we can better pre…" at bounding box center [221, 79] width 328 height 33
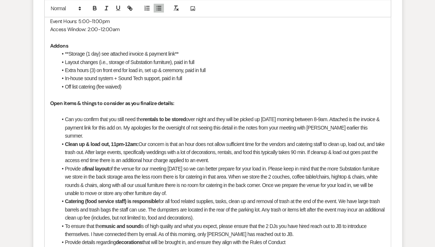
scroll to position [547, 0]
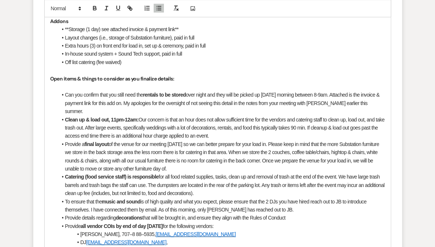
click at [66, 144] on li "Provide a final layout of the venue for our meeting [DATE] so we can better pre…" at bounding box center [221, 156] width 328 height 33
click at [384, 110] on li "Can you confirm that you still need the rentals to be stored over night and the…" at bounding box center [221, 103] width 328 height 25
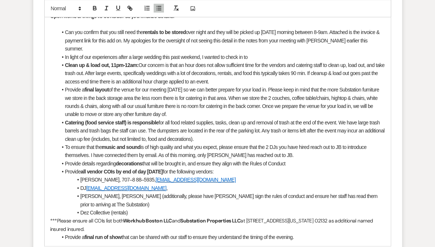
scroll to position [620, 0]
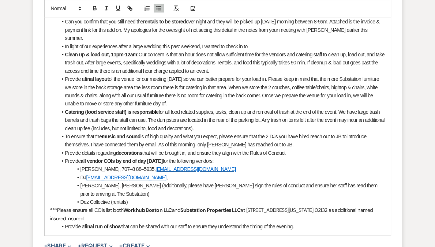
drag, startPoint x: 64, startPoint y: 160, endPoint x: 324, endPoint y: 218, distance: 266.1
click at [324, 218] on div "Hello [PERSON_NAME], I hope you had a nice weekend. In preparation for our site…" at bounding box center [218, 9] width 346 height 451
click at [324, 218] on p "***Please ensure all COIs list both Workhub Boston LLC and Substation Propertie…" at bounding box center [217, 214] width 335 height 16
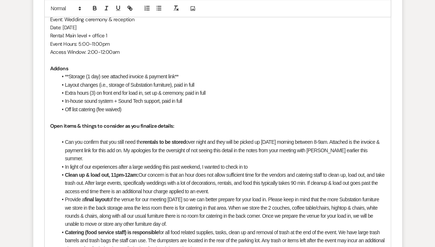
scroll to position [578, 0]
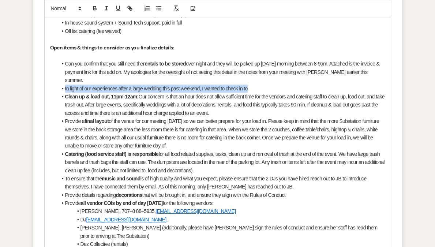
drag, startPoint x: 256, startPoint y: 87, endPoint x: 63, endPoint y: 91, distance: 192.5
click at [63, 91] on li "In light of our experiences after a large wedding this past weekend, I wanted t…" at bounding box center [221, 89] width 328 height 8
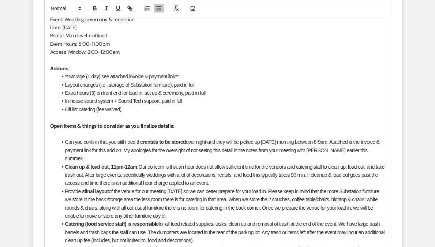
scroll to position [584, 0]
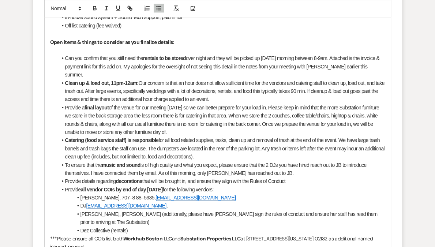
click at [165, 98] on li "Clean up & load out, 11pm-12am: Our concern is that an hour does not allow suff…" at bounding box center [221, 91] width 328 height 25
click at [142, 82] on li "Clean up & load out, 11pm-12am: Our concern is that an hour does not allow suff…" at bounding box center [221, 91] width 328 height 25
click at [95, 91] on li "Clean up & load out, 11pm-12am: Our concern is that an hour does not allow suff…" at bounding box center [221, 91] width 328 height 25
click at [134, 91] on li "Clean up & load out, 11pm-12am: Our concern is that an hour does not allow suff…" at bounding box center [221, 91] width 328 height 25
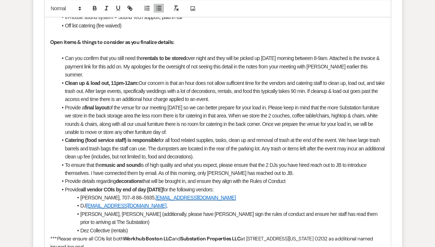
click at [177, 91] on li "Clean up & load out, 11pm-12am: Our concern is that an hour does not allow suff…" at bounding box center [221, 91] width 328 height 25
click at [316, 91] on li "Clean up & load out, 11pm-12am: Our concern is that an hour does not allow suff…" at bounding box center [221, 91] width 328 height 25
click at [319, 91] on li "Clean up & load out, 11pm-12am: Our concern is that an hour does not allow suff…" at bounding box center [221, 91] width 328 height 25
click at [201, 131] on li "Provide a final layout of the venue for our meeting [DATE] so we can better pre…" at bounding box center [221, 120] width 328 height 33
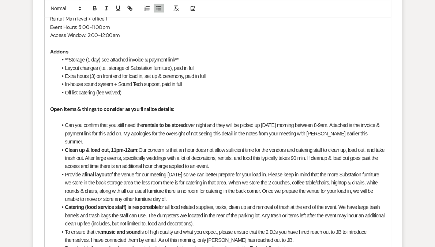
scroll to position [334, 0]
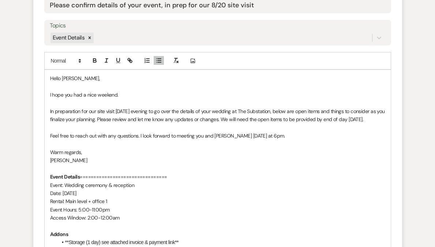
click at [253, 118] on p "In preparation for our site visit [DATE] evening to go over the details of your…" at bounding box center [217, 115] width 335 height 16
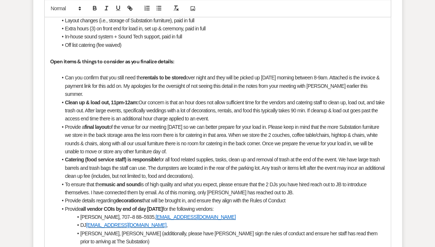
scroll to position [564, 0]
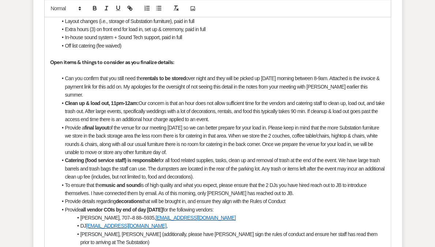
click at [96, 111] on li "Clean up & load out, 11pm-12am: Our concern is that an hour does not allow suff…" at bounding box center [221, 111] width 328 height 25
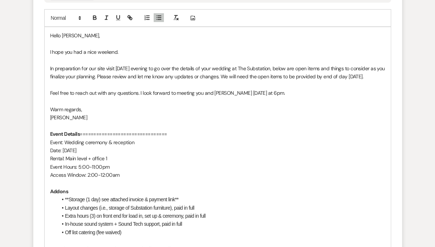
scroll to position [377, 0]
click at [45, 101] on div "Hello [PERSON_NAME], I hope you had a nice weekend. In preparation for our site…" at bounding box center [218, 248] width 346 height 443
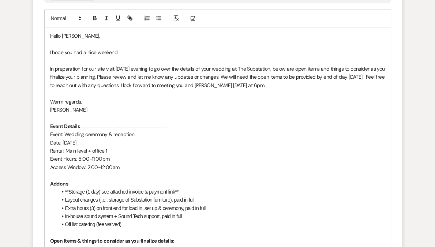
click at [236, 77] on p "In preparation for our site visit [DATE] evening to go over the details of your…" at bounding box center [217, 77] width 335 height 25
click at [233, 78] on p "In preparation for our site visit [DATE] evening to go over the details of your…" at bounding box center [217, 77] width 335 height 25
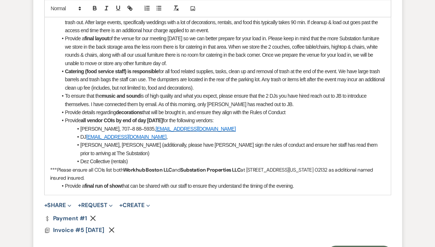
scroll to position [699, 0]
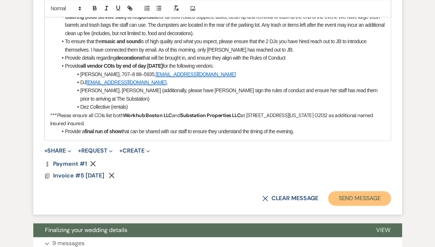
click at [354, 191] on button "Send Message" at bounding box center [359, 198] width 63 height 15
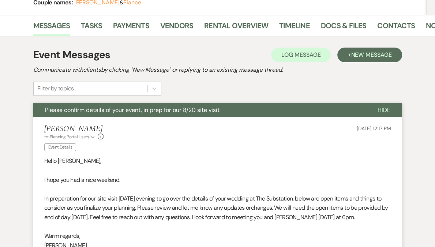
scroll to position [0, 0]
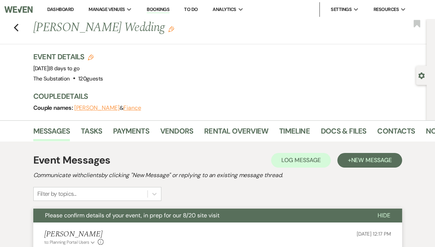
click at [74, 10] on link "Dashboard" at bounding box center [60, 9] width 26 height 6
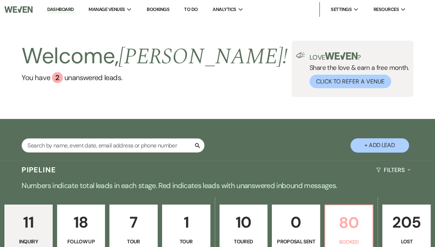
click at [334, 220] on p "80" at bounding box center [349, 222] width 39 height 25
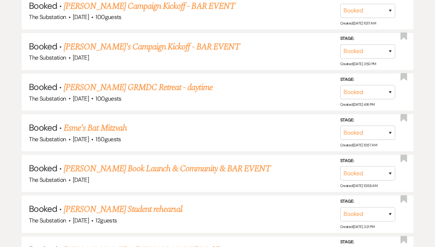
scroll to position [2680, 0]
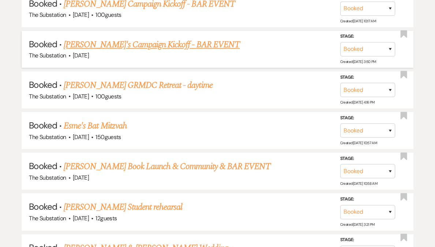
click at [125, 38] on link "[PERSON_NAME]'s Campaign Kickoff - BAR EVENT" at bounding box center [152, 44] width 176 height 13
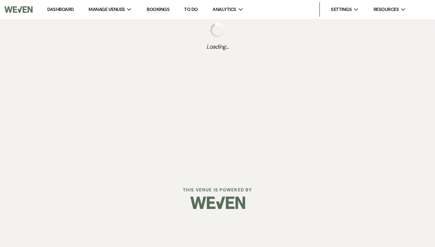
select select "20"
select select "13"
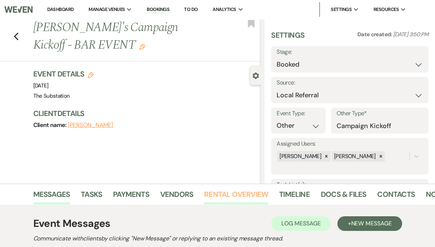
click at [225, 195] on link "Rental Overview" at bounding box center [236, 196] width 64 height 16
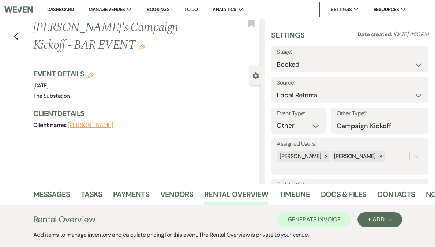
click at [15, 37] on div "Previous [PERSON_NAME] Camapign's Campaign Kickoff - BAR EVENT Edit Bookmark" at bounding box center [128, 40] width 265 height 42
click at [16, 37] on icon "Previous" at bounding box center [16, 36] width 5 height 9
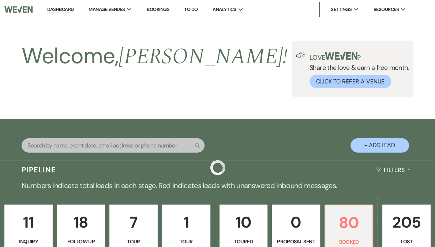
scroll to position [2680, 0]
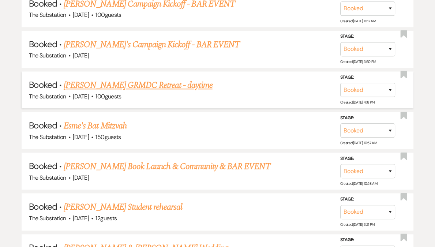
click at [142, 79] on link "[PERSON_NAME] GRMDC Retreat - daytime" at bounding box center [138, 85] width 149 height 13
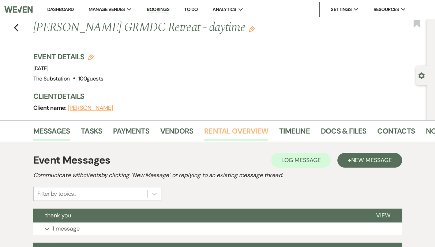
click at [232, 132] on link "Rental Overview" at bounding box center [236, 133] width 64 height 16
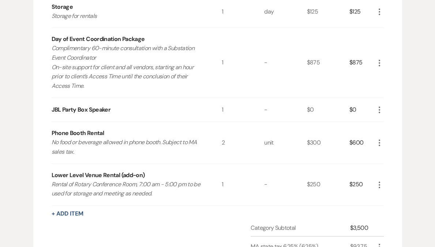
scroll to position [591, 0]
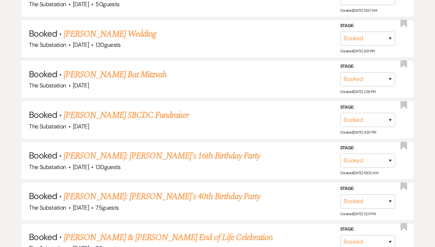
scroll to position [2680, 0]
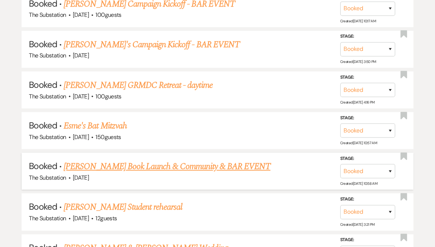
click at [165, 160] on link "[PERSON_NAME] Book Launch & Community & BAR EVENT" at bounding box center [167, 166] width 207 height 13
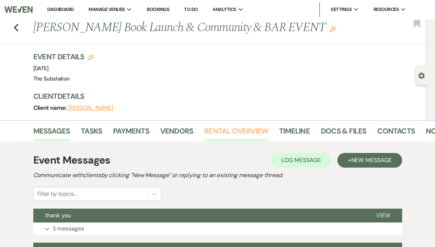
click at [233, 134] on link "Rental Overview" at bounding box center [236, 133] width 64 height 16
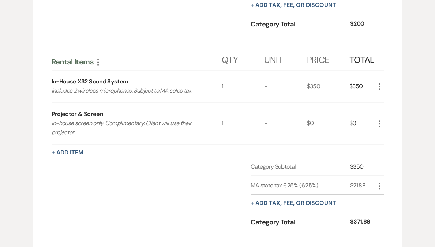
scroll to position [285, 0]
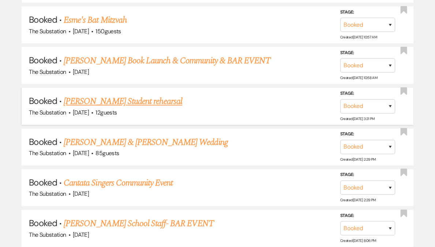
scroll to position [2834, 0]
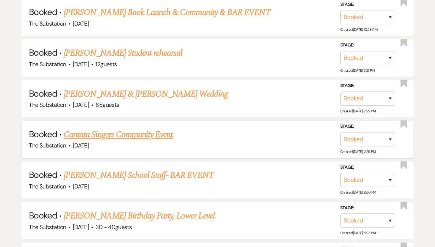
click at [126, 128] on link "Cantata Singers Community Event" at bounding box center [118, 134] width 109 height 13
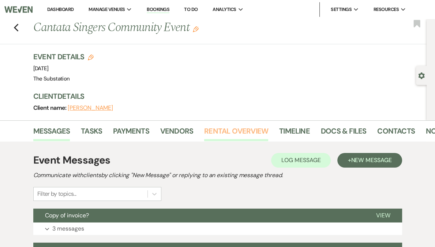
click at [241, 134] on link "Rental Overview" at bounding box center [236, 133] width 64 height 16
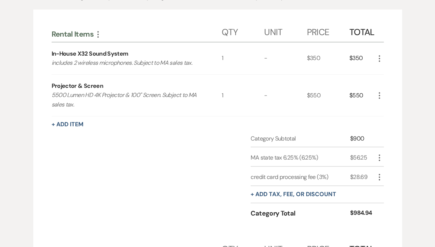
scroll to position [175, 0]
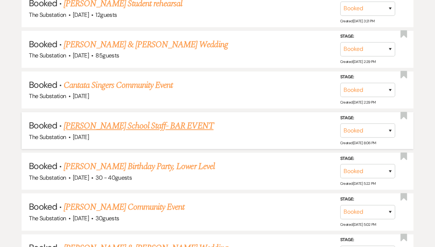
scroll to position [2945, 0]
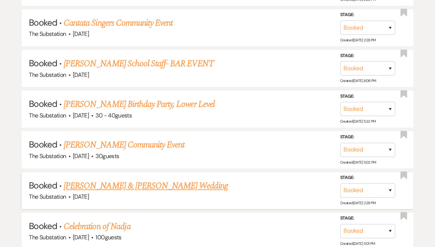
click at [145, 179] on link "[PERSON_NAME] & [PERSON_NAME] Wedding" at bounding box center [146, 185] width 164 height 13
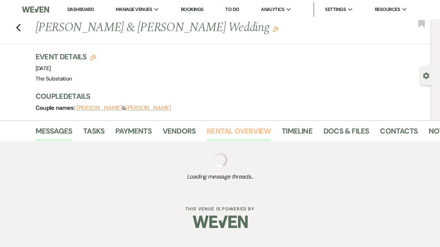
click at [236, 130] on link "Rental Overview" at bounding box center [238, 133] width 64 height 16
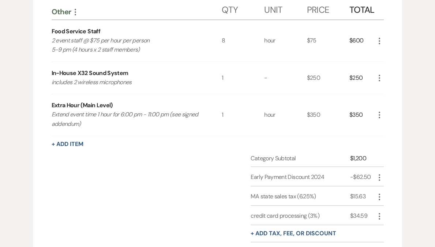
scroll to position [195, 0]
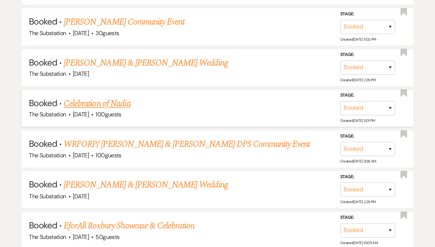
scroll to position [3093, 0]
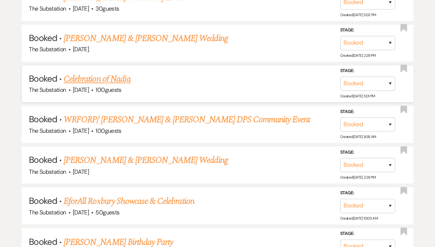
click at [106, 72] on link "Celebration of Nadja" at bounding box center [97, 78] width 67 height 13
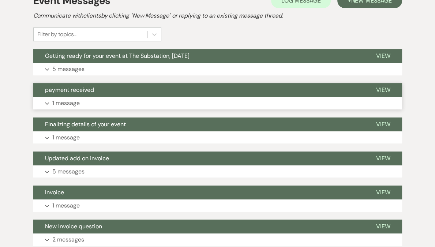
scroll to position [81, 0]
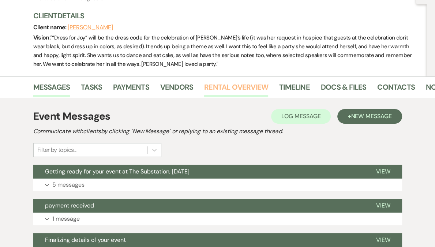
click at [230, 86] on link "Rental Overview" at bounding box center [236, 89] width 64 height 16
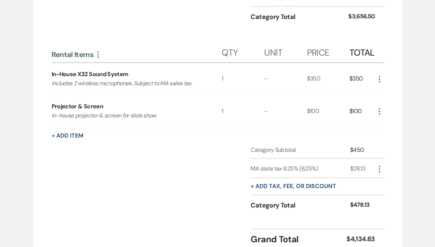
scroll to position [437, 0]
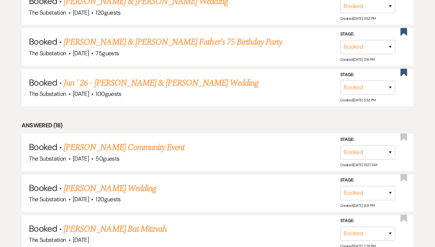
scroll to position [3093, 0]
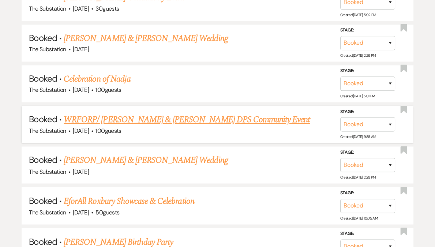
click at [164, 113] on link "WRFORP/ [PERSON_NAME] & [PERSON_NAME] DPS Community Event" at bounding box center [187, 119] width 246 height 13
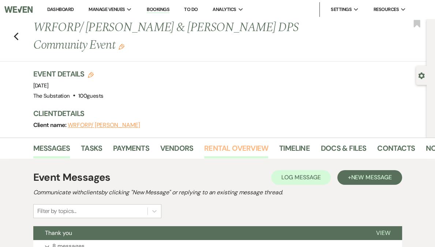
click at [221, 144] on link "Rental Overview" at bounding box center [236, 150] width 64 height 16
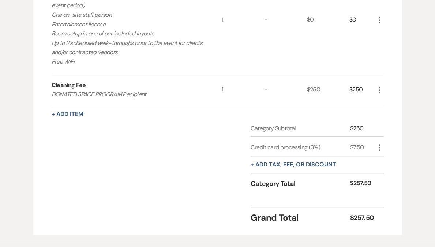
scroll to position [173, 0]
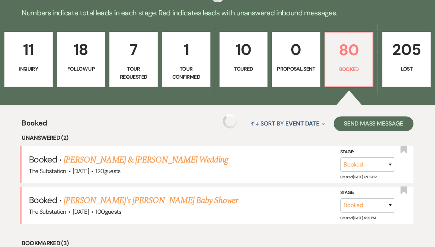
scroll to position [3093, 0]
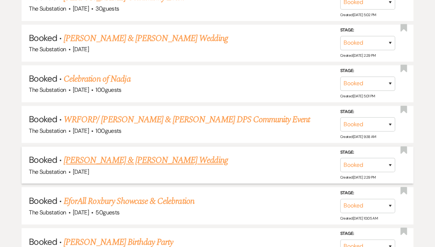
click at [117, 154] on link "[PERSON_NAME] & [PERSON_NAME] Wedding" at bounding box center [146, 160] width 164 height 13
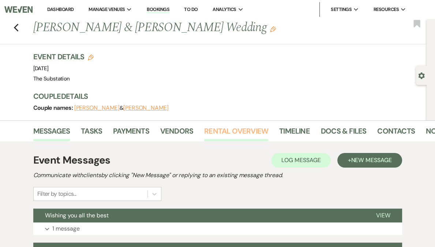
click at [240, 126] on link "Rental Overview" at bounding box center [236, 133] width 64 height 16
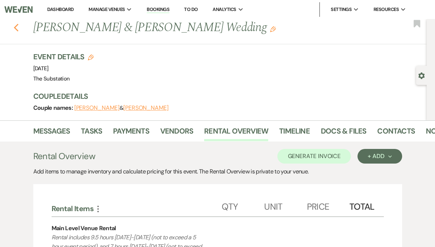
click at [18, 25] on use "button" at bounding box center [16, 28] width 5 height 8
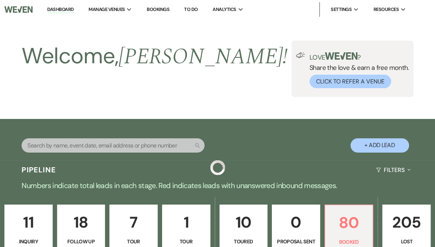
scroll to position [3093, 0]
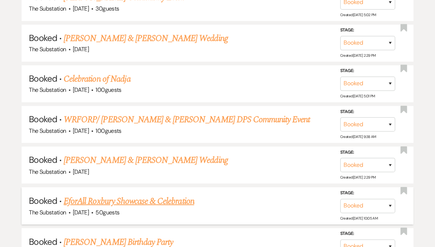
click at [141, 194] on link "EforAll Roxbury Showcase & Celebration" at bounding box center [129, 200] width 131 height 13
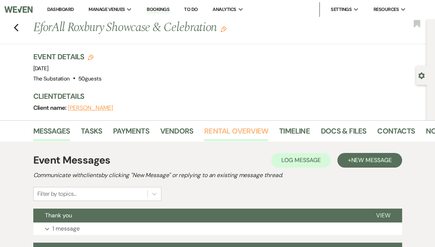
click at [236, 126] on link "Rental Overview" at bounding box center [236, 133] width 64 height 16
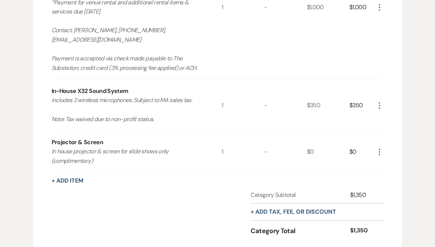
scroll to position [282, 0]
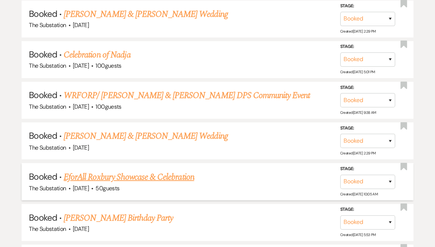
scroll to position [3190, 0]
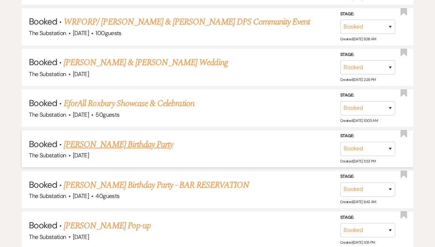
click at [124, 138] on link "[PERSON_NAME] Birthday Party" at bounding box center [118, 144] width 109 height 13
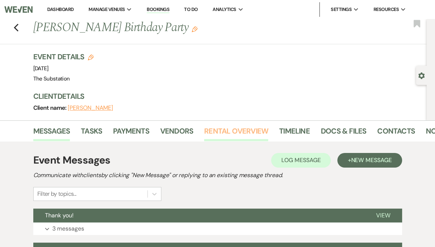
click at [233, 132] on link "Rental Overview" at bounding box center [236, 133] width 64 height 16
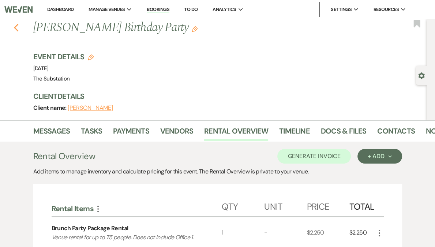
click at [16, 30] on icon "Previous" at bounding box center [16, 27] width 5 height 9
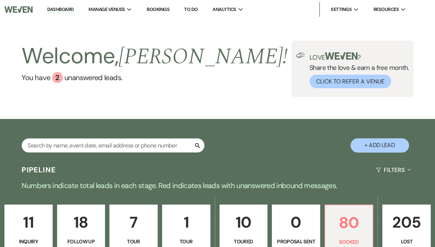
click at [74, 10] on link "Dashboard" at bounding box center [60, 9] width 26 height 7
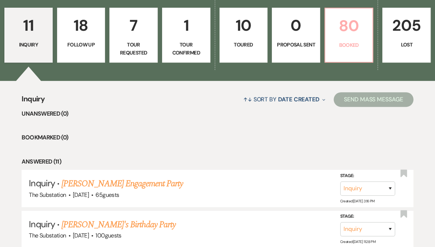
scroll to position [197, 0]
click at [341, 41] on p "Booked" at bounding box center [349, 45] width 39 height 8
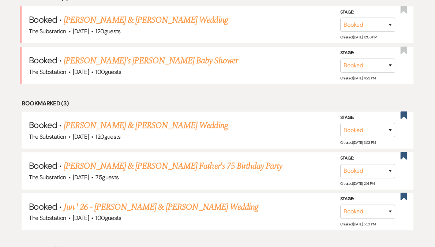
scroll to position [363, 0]
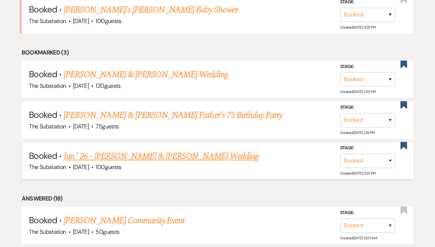
click at [152, 153] on link "Jun ' 26 - [PERSON_NAME] & [PERSON_NAME] Wedding" at bounding box center [161, 156] width 195 height 13
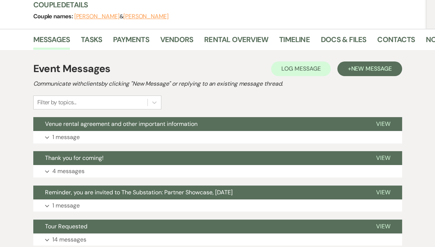
scroll to position [113, 0]
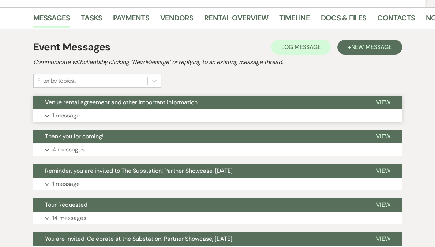
click at [162, 117] on button "Expand 1 message" at bounding box center [217, 115] width 369 height 12
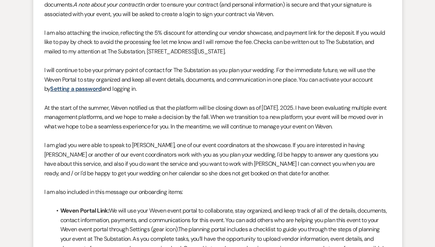
scroll to position [0, 0]
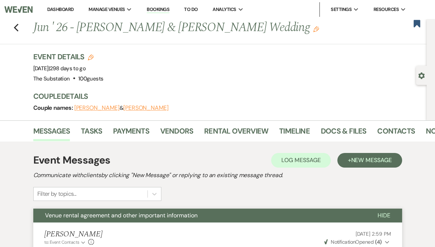
click at [74, 10] on link "Dashboard" at bounding box center [60, 9] width 26 height 6
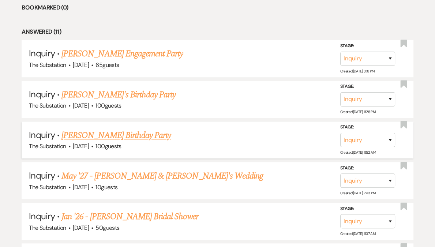
scroll to position [328, 0]
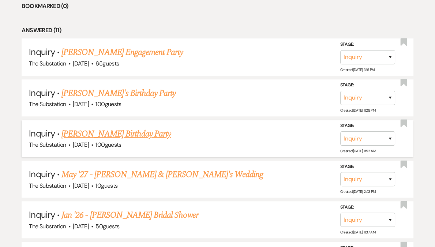
click at [94, 132] on link "[PERSON_NAME] Birthday Party" at bounding box center [115, 133] width 109 height 13
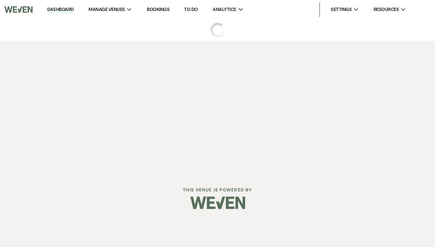
select select "5"
select select "4"
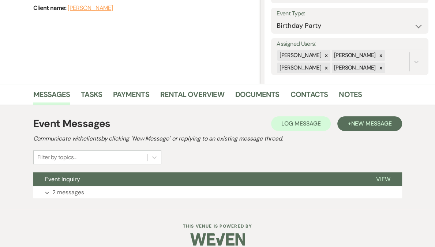
scroll to position [109, 0]
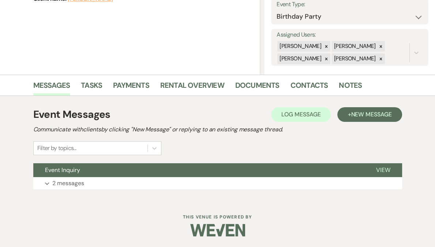
click at [119, 177] on button "Expand 2 messages" at bounding box center [217, 183] width 369 height 12
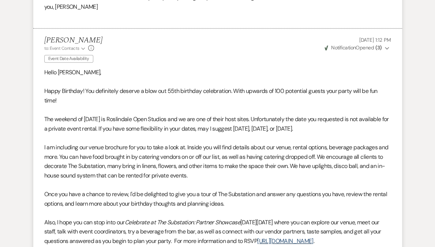
scroll to position [513, 0]
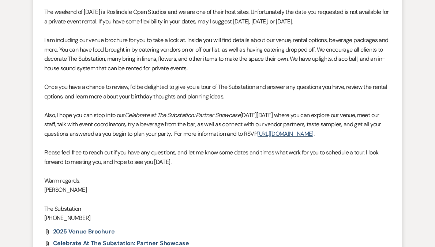
click at [208, 167] on p "Please feel free to reach out if you have any questions, and let me know some d…" at bounding box center [217, 157] width 347 height 19
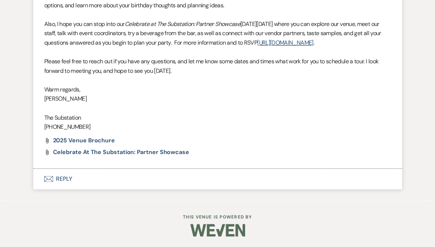
scroll to position [593, 0]
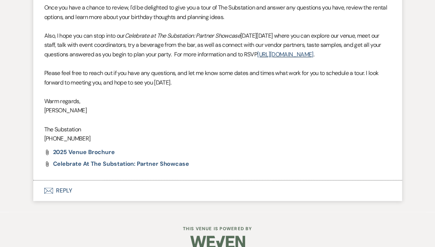
click at [63, 200] on button "Envelope Reply" at bounding box center [217, 190] width 369 height 20
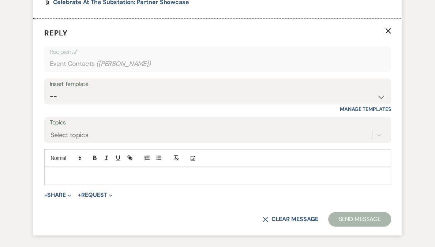
scroll to position [767, 0]
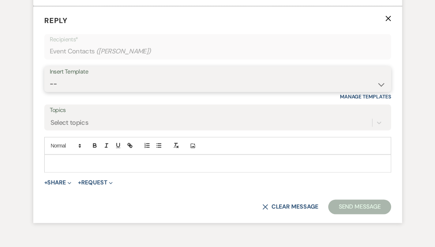
click at [100, 91] on select "-- Weven Planning Portal Introduction (Booked Events) Follow Up Contract (Pre-B…" at bounding box center [218, 84] width 336 height 14
select select "4505"
click at [50, 86] on select "-- Weven Planning Portal Introduction (Booked Events) Follow Up Contract (Pre-B…" at bounding box center [218, 84] width 336 height 14
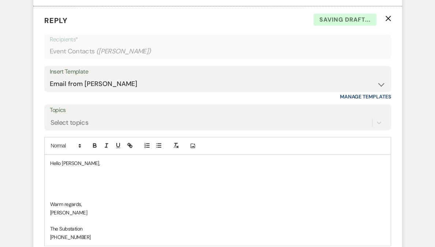
click at [76, 184] on p at bounding box center [217, 180] width 335 height 8
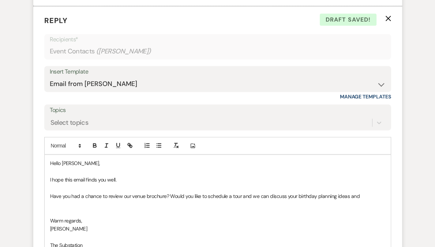
click at [150, 200] on p "Have you had a chance to review our venue brochure? Would you like to schedule …" at bounding box center [217, 196] width 335 height 8
drag, startPoint x: 50, startPoint y: 204, endPoint x: 74, endPoint y: 208, distance: 23.7
click at [74, 200] on p "Have you had a chance to review our venue brochure? Would you like to schedule …" at bounding box center [217, 196] width 335 height 8
click at [162, 200] on p "After having a chance to review our venue brochure? Would you like to schedule …" at bounding box center [217, 196] width 335 height 8
click at [237, 200] on p "After having a chance to review our venue brochure, would you like to schedule …" at bounding box center [217, 196] width 335 height 8
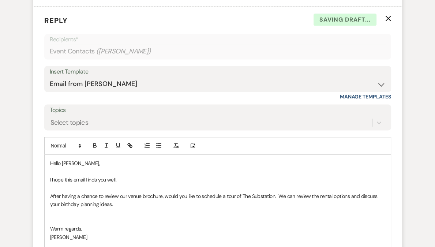
scroll to position [571, 0]
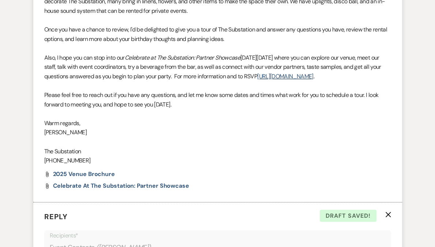
drag, startPoint x: 200, startPoint y: 115, endPoint x: 190, endPoint y: 104, distance: 15.1
click at [190, 104] on p "Please feel free to reach out if you have any questions, and let me know some d…" at bounding box center [217, 99] width 347 height 19
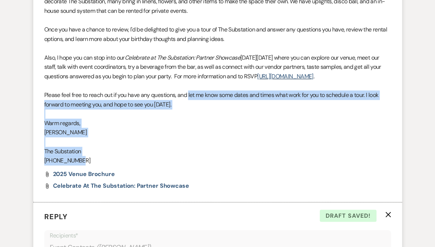
drag, startPoint x: 190, startPoint y: 105, endPoint x: 199, endPoint y: 173, distance: 68.7
click at [199, 165] on div "Hello [PERSON_NAME], Happy Birthday! You definitely deserve a blow out 55th bir…" at bounding box center [217, 34] width 347 height 262
copy div "let me know some dates and times what work for you to schedule a tour. I look f…"
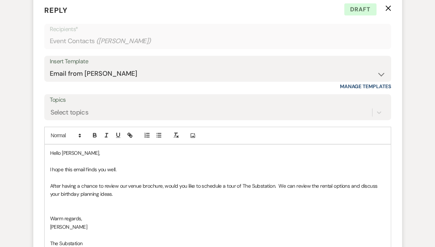
scroll to position [896, 0]
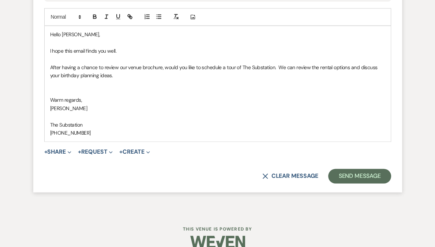
click at [126, 80] on p "After having a chance to review our venue brochure, would you like to schedule …" at bounding box center [217, 71] width 335 height 16
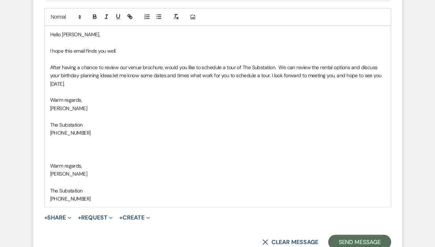
click at [116, 84] on span "let me know some dates and times what work for you to schedule a tour. I look f…" at bounding box center [216, 79] width 333 height 15
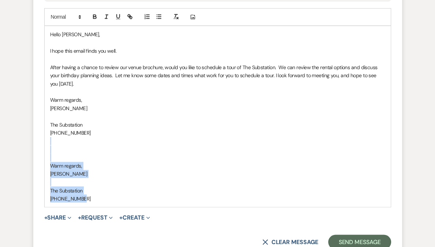
drag, startPoint x: 55, startPoint y: 149, endPoint x: 130, endPoint y: 222, distance: 104.6
click at [130, 222] on form "Reply X Draft saved! Recipients* Event Contacts ( [PERSON_NAME] ) Insert Templa…" at bounding box center [217, 67] width 369 height 381
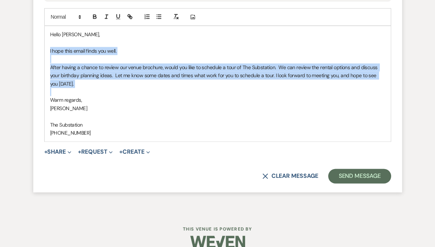
drag, startPoint x: 49, startPoint y: 60, endPoint x: 119, endPoint y: 99, distance: 79.8
click at [119, 99] on div "Hello [PERSON_NAME], I hope this email finds you well. After having a chance to…" at bounding box center [218, 83] width 346 height 115
copy div "I hope this email finds you well. After having a chance to review our venue bro…"
click at [80, 87] on p "After having a chance to review our venue brochure, would you like to schedule …" at bounding box center [217, 75] width 335 height 25
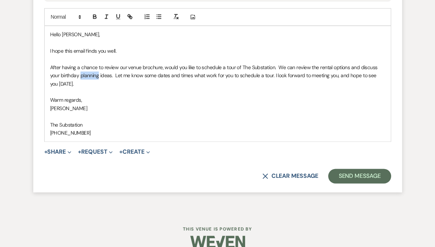
click at [80, 87] on p "After having a chance to review our venue brochure, would you like to schedule …" at bounding box center [217, 75] width 335 height 25
click at [261, 86] on span "et me know some dates and times what work for you to schedule a tour. I look fo…" at bounding box center [214, 79] width 328 height 15
drag, startPoint x: 337, startPoint y: 85, endPoint x: 339, endPoint y: 89, distance: 4.4
click at [339, 88] on p "After having a chance to review our venue brochure, would you like to schedule …" at bounding box center [217, 75] width 335 height 25
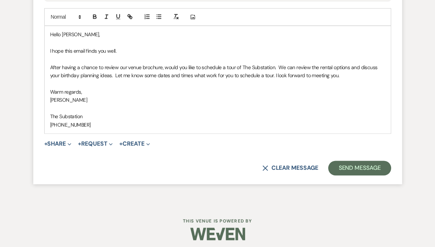
click at [274, 79] on span "et me know some dates and times what work for you to schedule a tour. I look fo…" at bounding box center [229, 75] width 222 height 7
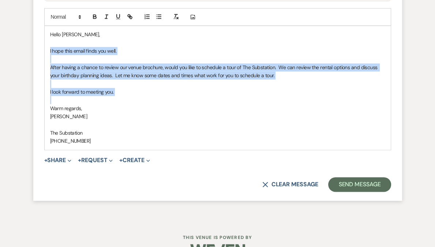
drag, startPoint x: 73, startPoint y: 69, endPoint x: 149, endPoint y: 110, distance: 86.3
click at [149, 110] on div "Hello [PERSON_NAME], I hope this email finds you well. After having a chance to…" at bounding box center [218, 87] width 346 height 123
click at [249, 79] on span "et me know some dates and times what work for you to schedule a tour." at bounding box center [196, 75] width 157 height 7
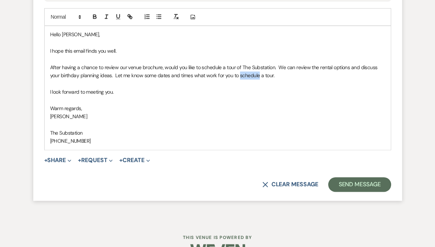
click at [249, 79] on span "et me know some dates and times what work for you to schedule a tour." at bounding box center [196, 75] width 157 height 7
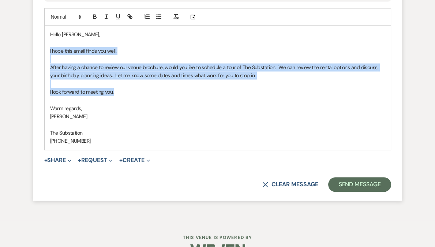
drag, startPoint x: 50, startPoint y: 59, endPoint x: 121, endPoint y: 101, distance: 82.0
click at [121, 101] on div "Hello [PERSON_NAME], I hope this email finds you well. After having a chance to…" at bounding box center [218, 87] width 346 height 123
copy div "I hope this email finds you well. After having a chance to review our venue bro…"
click at [364, 192] on button "Send Message" at bounding box center [359, 184] width 63 height 15
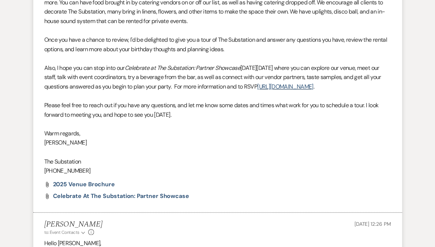
scroll to position [0, 0]
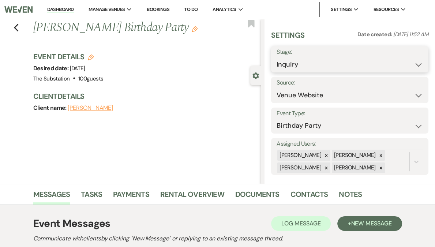
click at [350, 63] on select "Inquiry Follow Up Tour Requested Tour Confirmed Toured Proposal Sent Booked Lost" at bounding box center [350, 64] width 146 height 14
select select "9"
click at [298, 57] on select "Inquiry Follow Up Tour Requested Tour Confirmed Toured Proposal Sent Booked Lost" at bounding box center [350, 64] width 146 height 14
click at [381, 156] on icon at bounding box center [381, 155] width 3 height 3
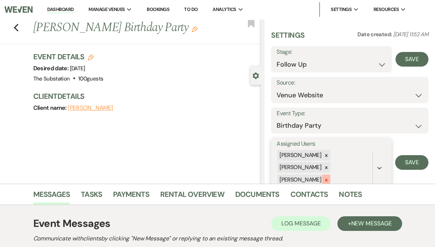
click at [329, 177] on icon at bounding box center [326, 179] width 5 height 5
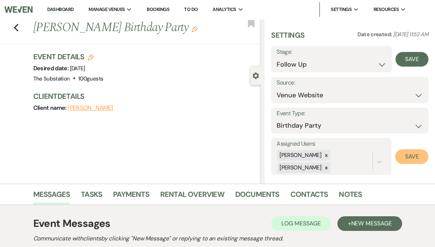
click at [404, 158] on button "Save" at bounding box center [411, 156] width 33 height 15
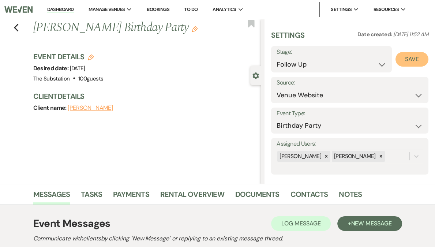
click at [410, 58] on button "Save" at bounding box center [412, 59] width 33 height 15
click at [18, 26] on use "button" at bounding box center [16, 28] width 5 height 8
select select "9"
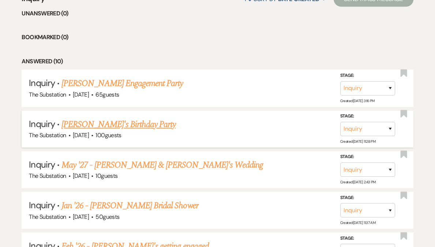
scroll to position [294, 0]
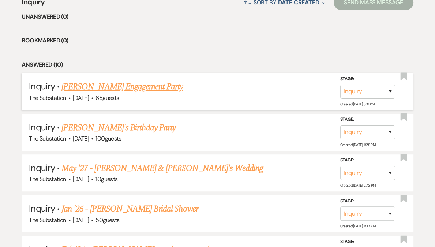
click at [119, 87] on link "[PERSON_NAME] Engagement Party" at bounding box center [121, 86] width 121 height 13
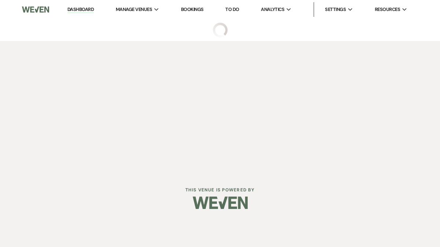
select select "5"
select select "10"
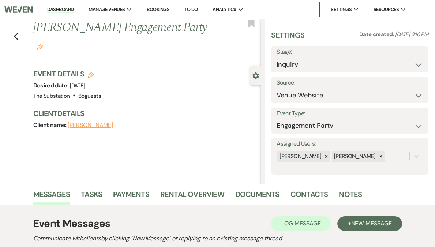
scroll to position [109, 0]
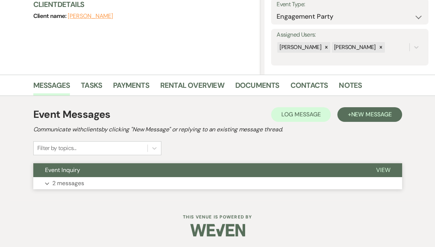
click at [95, 186] on button "Expand 2 messages" at bounding box center [217, 183] width 369 height 12
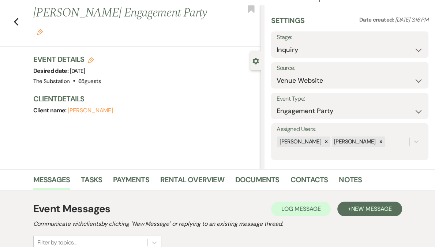
scroll to position [0, 0]
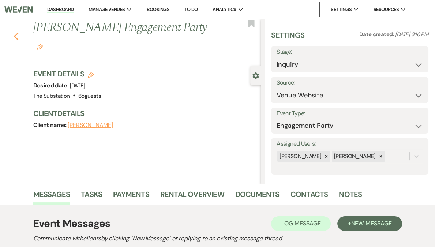
click at [19, 32] on icon "Previous" at bounding box center [16, 36] width 5 height 9
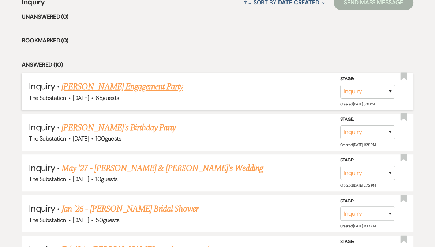
scroll to position [113, 0]
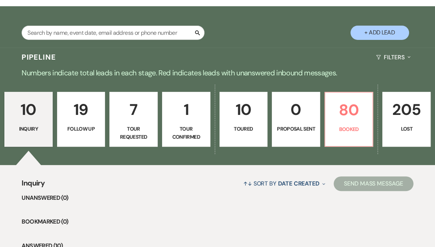
click at [81, 129] on p "Follow Up" at bounding box center [81, 129] width 39 height 8
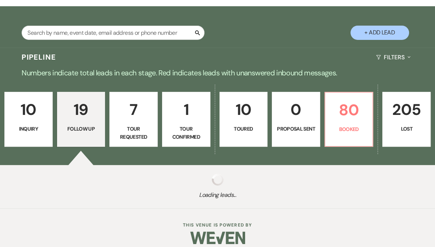
select select "9"
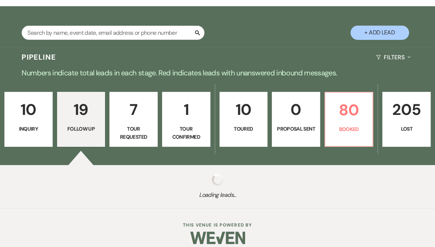
select select "9"
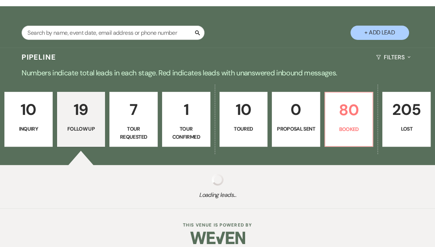
select select "9"
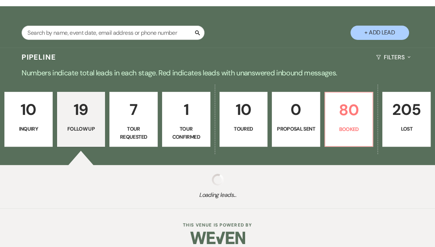
select select "9"
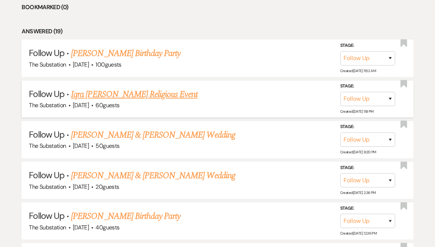
scroll to position [342, 0]
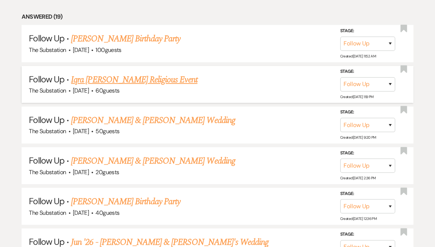
click at [152, 78] on link "Iqra [PERSON_NAME] Religious Event" at bounding box center [134, 79] width 126 height 13
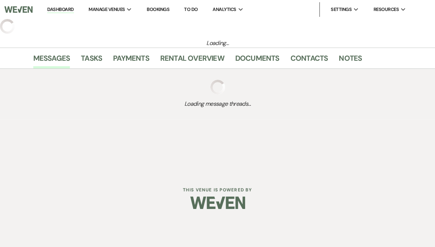
select select "9"
select select "5"
select select "12"
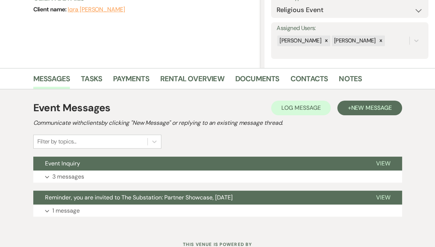
scroll to position [143, 0]
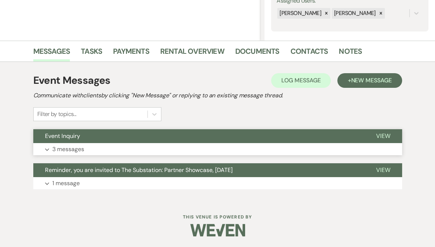
click at [87, 146] on button "Expand 3 messages" at bounding box center [217, 149] width 369 height 12
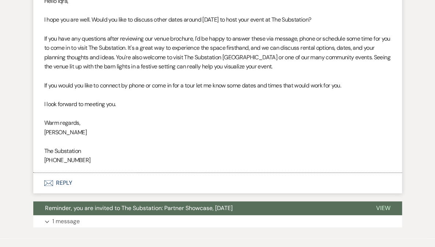
scroll to position [771, 0]
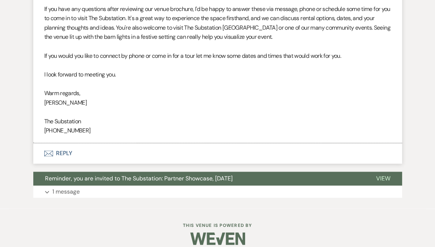
click at [64, 162] on button "Envelope Reply" at bounding box center [217, 153] width 369 height 20
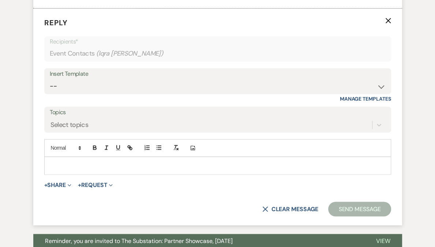
scroll to position [908, 0]
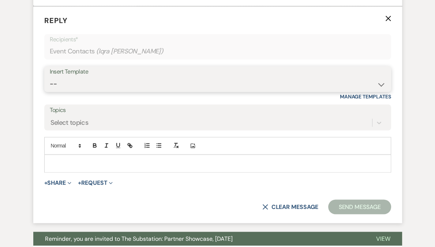
click at [86, 91] on select "-- Weven Planning Portal Introduction (Booked Events) Follow Up Contract (Pre-B…" at bounding box center [218, 84] width 336 height 14
select select "4505"
click at [50, 86] on select "-- Weven Planning Portal Introduction (Booked Events) Follow Up Contract (Pre-B…" at bounding box center [218, 84] width 336 height 14
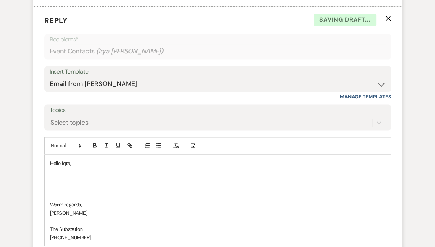
click at [70, 184] on p at bounding box center [217, 180] width 335 height 8
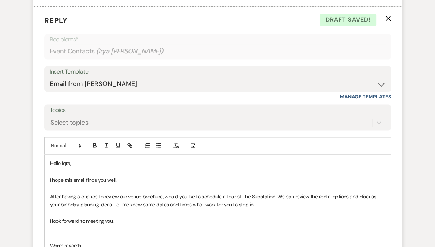
click at [73, 209] on p "After having a chance to review our venue brochure, would you like to schedule …" at bounding box center [217, 200] width 335 height 16
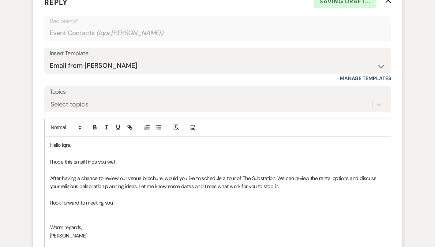
scroll to position [960, 0]
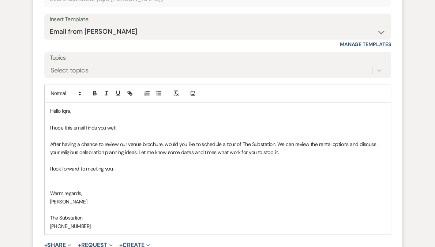
click at [74, 189] on p at bounding box center [217, 185] width 335 height 8
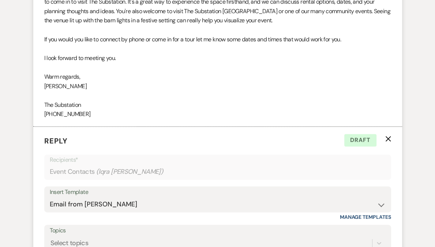
scroll to position [1032, 0]
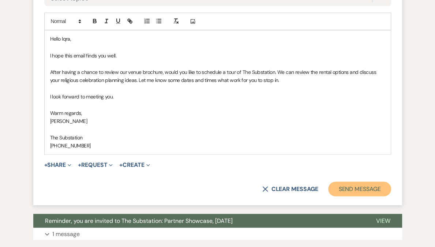
click at [358, 196] on button "Send Message" at bounding box center [359, 189] width 63 height 15
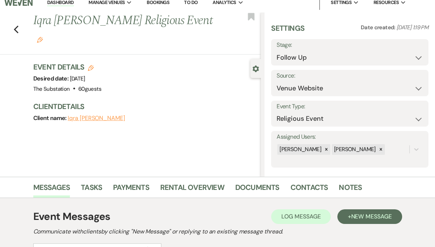
scroll to position [0, 0]
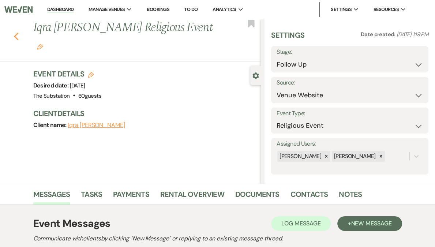
click at [19, 32] on icon "Previous" at bounding box center [16, 36] width 5 height 9
select select "9"
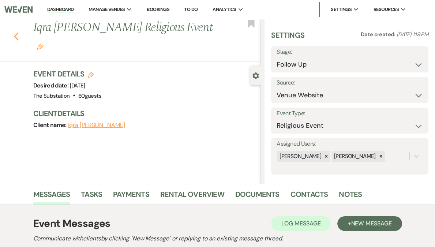
select select "9"
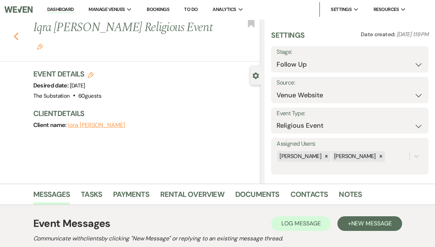
select select "9"
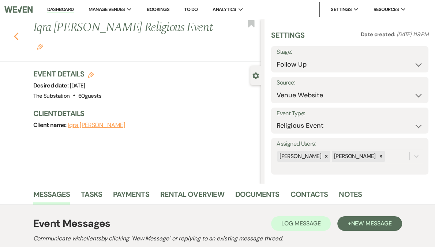
select select "9"
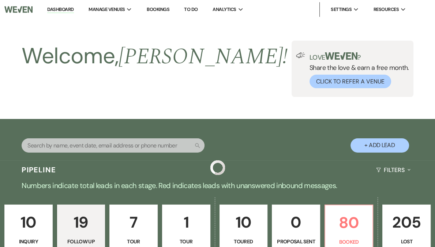
scroll to position [342, 0]
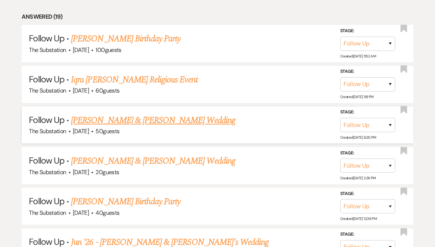
click at [132, 120] on link "[PERSON_NAME] & [PERSON_NAME] Wedding" at bounding box center [153, 120] width 164 height 13
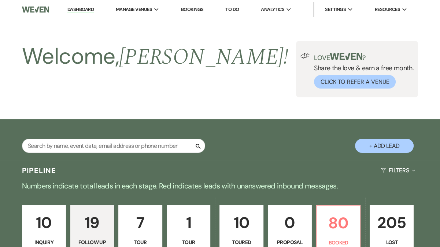
select select "9"
select select "5"
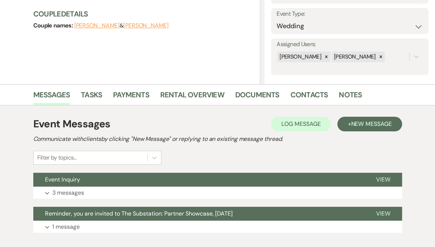
scroll to position [143, 0]
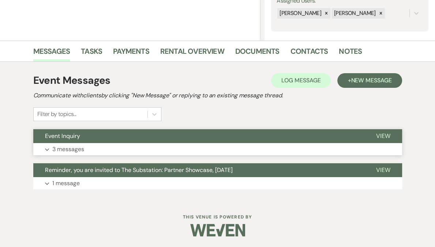
click at [85, 145] on button "Expand 3 messages" at bounding box center [217, 149] width 369 height 12
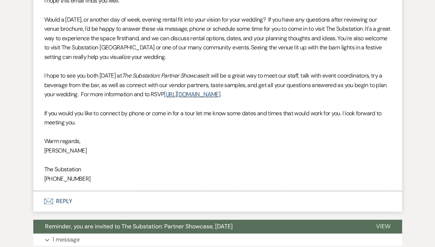
scroll to position [888, 0]
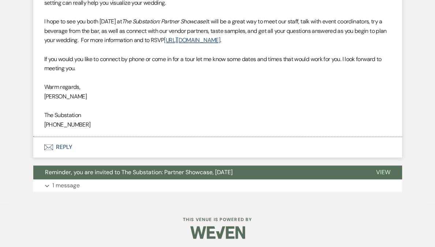
click at [68, 155] on button "Envelope Reply" at bounding box center [217, 147] width 369 height 20
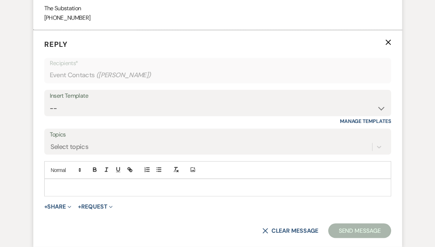
scroll to position [1018, 0]
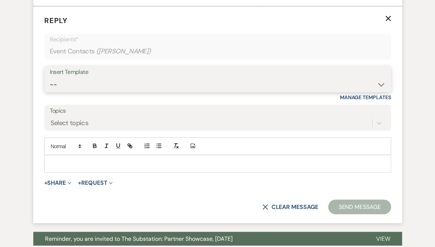
click at [80, 91] on select "-- Weven Planning Portal Introduction (Booked Events) Follow Up Contract (Pre-B…" at bounding box center [218, 84] width 336 height 14
select select "4505"
click at [50, 86] on select "-- Weven Planning Portal Introduction (Booked Events) Follow Up Contract (Pre-B…" at bounding box center [218, 84] width 336 height 14
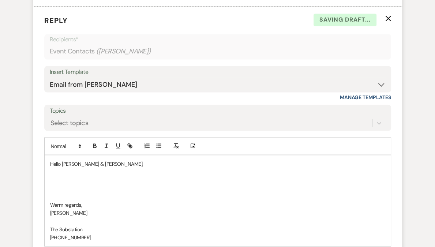
click at [85, 184] on p at bounding box center [217, 180] width 335 height 8
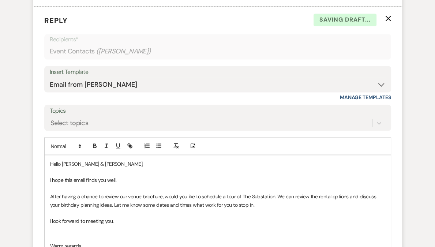
click at [71, 209] on p "After having a chance to review our venue brochure, would you like to schedule …" at bounding box center [217, 200] width 335 height 16
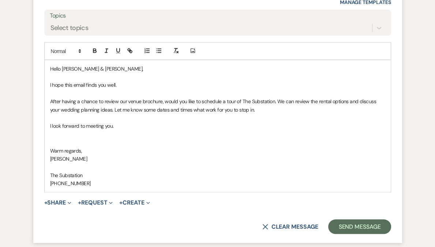
scroll to position [1135, 0]
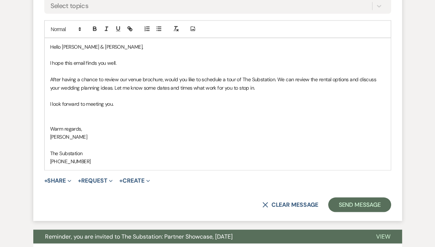
click at [86, 124] on p at bounding box center [217, 120] width 335 height 8
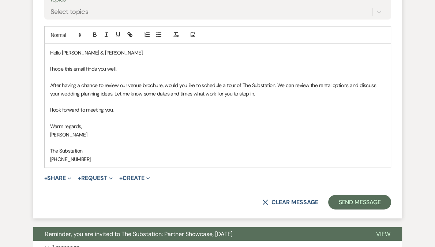
scroll to position [1203, 0]
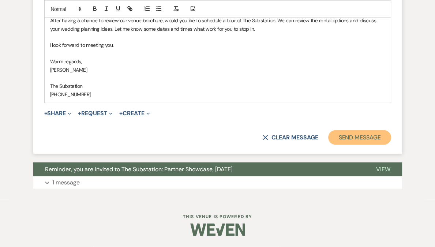
click at [351, 137] on button "Send Message" at bounding box center [359, 137] width 63 height 15
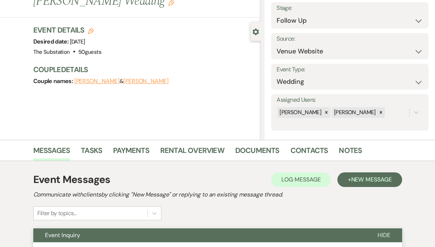
scroll to position [0, 0]
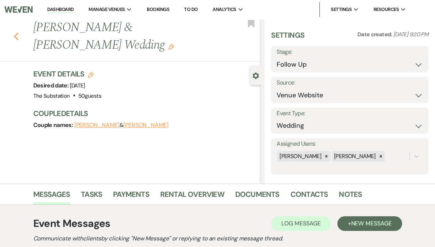
click at [17, 37] on use "button" at bounding box center [16, 37] width 5 height 8
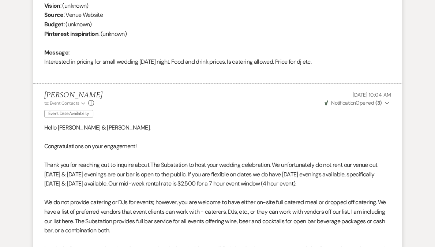
select select "9"
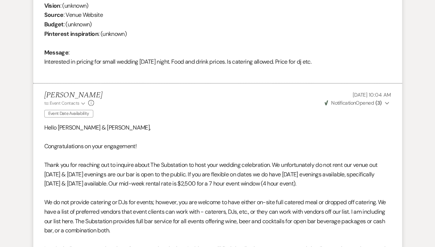
select select "9"
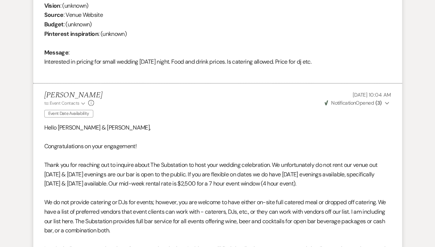
select select "9"
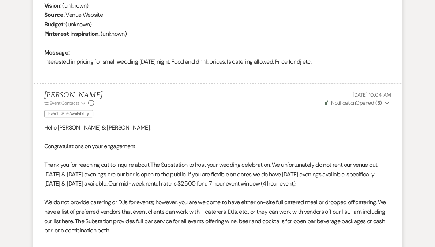
select select "9"
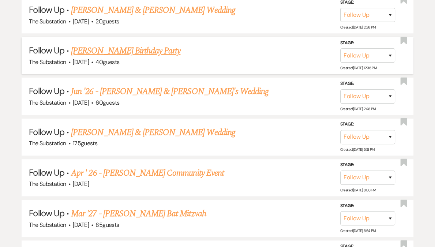
scroll to position [410, 0]
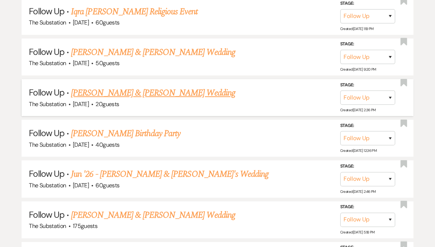
click at [140, 92] on link "[PERSON_NAME] & [PERSON_NAME] Wedding" at bounding box center [153, 92] width 164 height 13
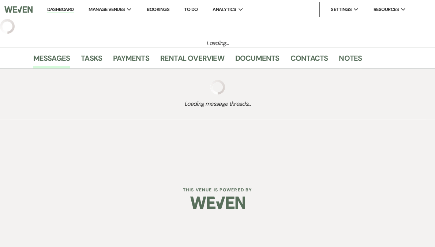
select select "9"
select select "5"
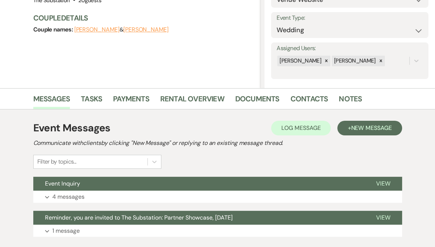
scroll to position [143, 0]
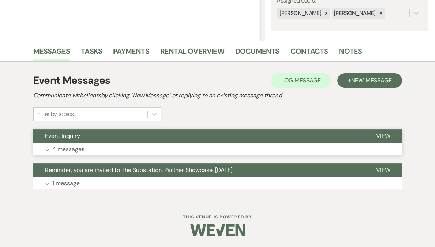
click at [86, 148] on button "Expand 4 messages" at bounding box center [217, 149] width 369 height 12
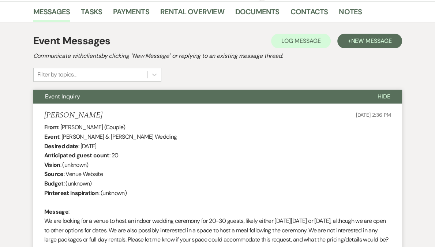
scroll to position [0, 0]
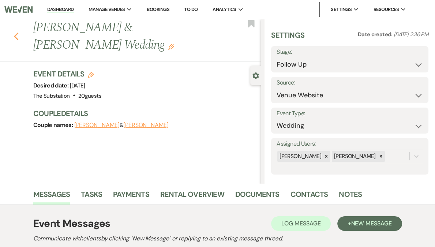
click at [18, 35] on icon "Previous" at bounding box center [16, 36] width 5 height 9
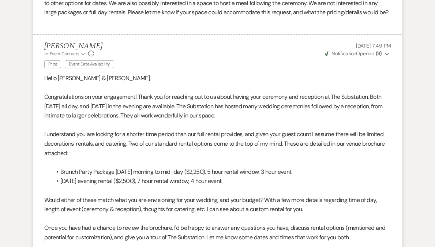
select select "9"
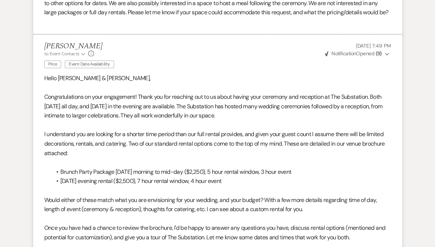
select select "9"
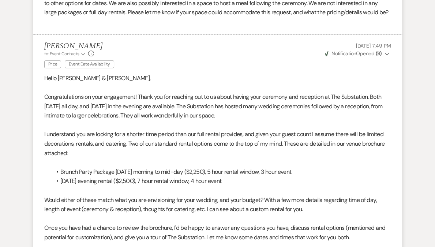
select select "9"
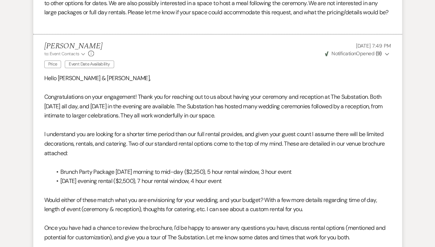
select select "9"
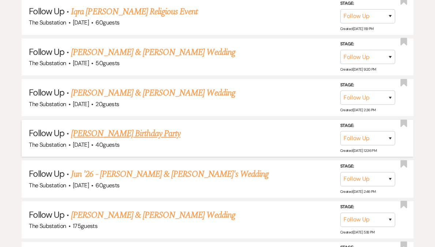
click at [131, 132] on link "[PERSON_NAME] Birthday Party" at bounding box center [125, 133] width 109 height 13
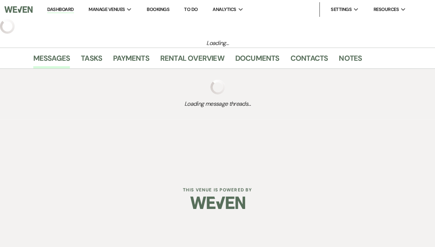
select select "9"
select select "5"
select select "4"
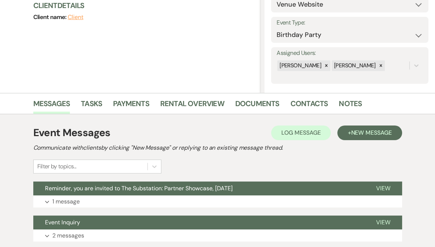
scroll to position [143, 0]
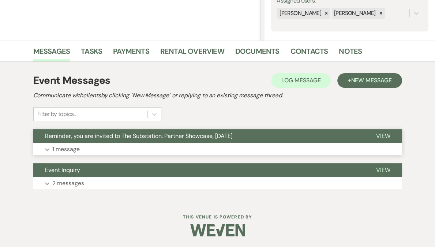
click at [69, 148] on p "1 message" at bounding box center [65, 150] width 27 height 10
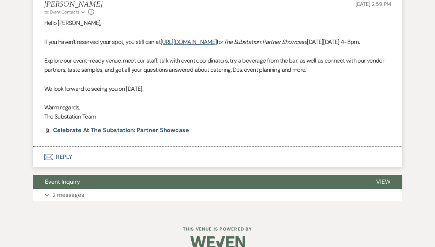
scroll to position [315, 0]
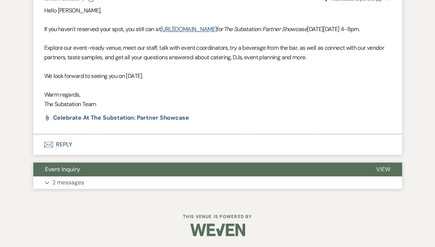
click at [70, 184] on p "2 messages" at bounding box center [68, 183] width 32 height 10
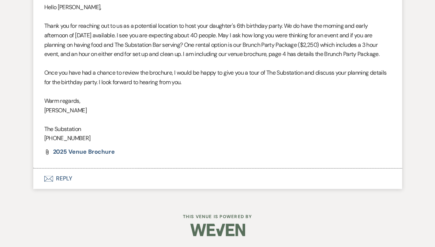
scroll to position [677, 0]
click at [66, 179] on button "Envelope Reply" at bounding box center [217, 178] width 369 height 20
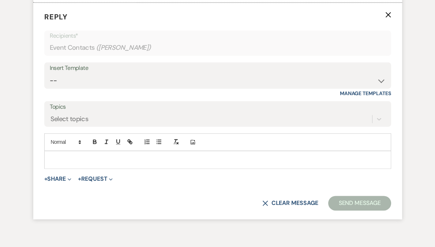
scroll to position [830, 0]
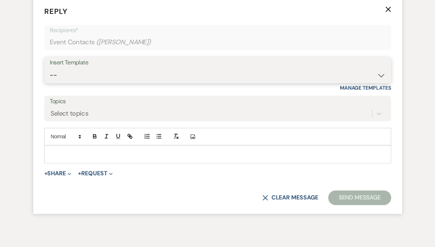
click at [81, 82] on select "-- Weven Planning Portal Introduction (Booked Events) Follow Up Contract (Pre-B…" at bounding box center [218, 75] width 336 height 14
select select "4505"
click at [50, 82] on select "-- Weven Planning Portal Introduction (Booked Events) Follow Up Contract (Pre-B…" at bounding box center [218, 75] width 336 height 14
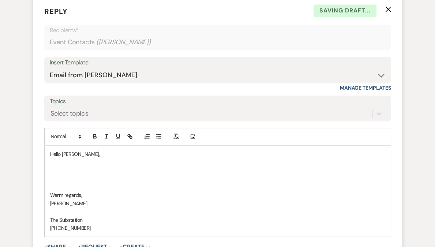
click at [71, 175] on p at bounding box center [217, 171] width 335 height 8
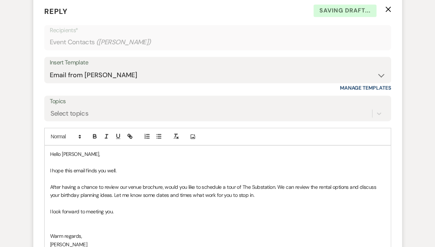
click at [136, 183] on p at bounding box center [217, 179] width 335 height 8
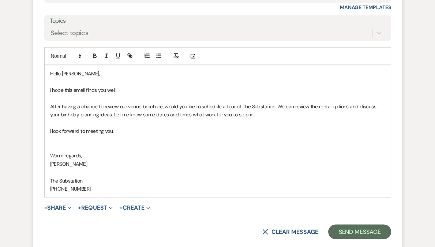
scroll to position [924, 0]
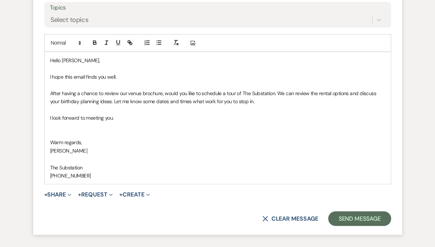
click at [86, 138] on p at bounding box center [217, 134] width 335 height 8
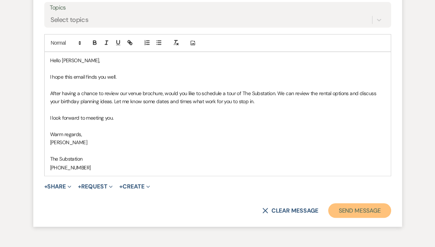
click at [341, 218] on button "Send Message" at bounding box center [359, 210] width 63 height 15
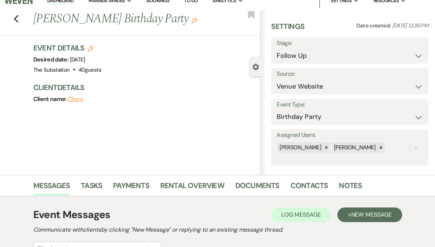
scroll to position [0, 0]
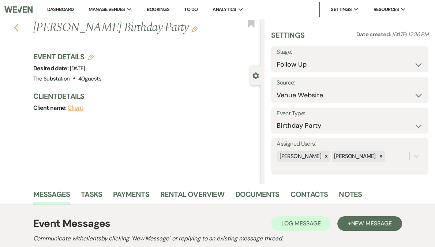
click at [16, 28] on use "button" at bounding box center [16, 28] width 5 height 8
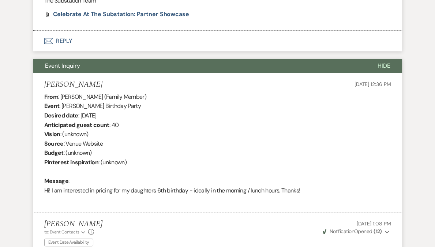
select select "9"
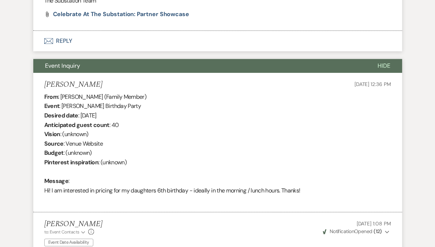
select select "9"
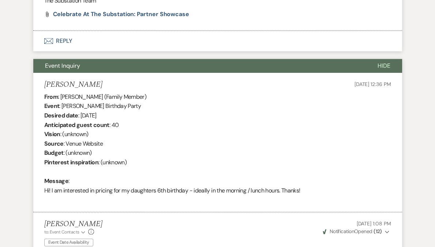
select select "9"
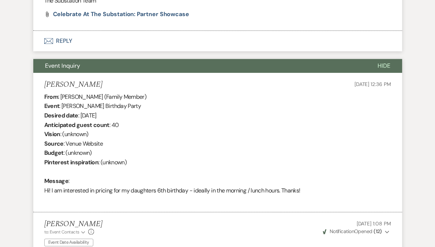
select select "9"
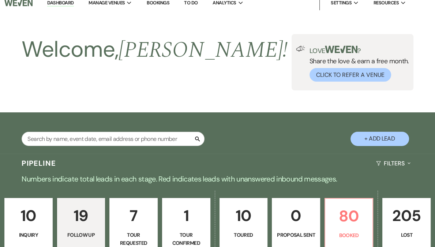
scroll to position [0, 0]
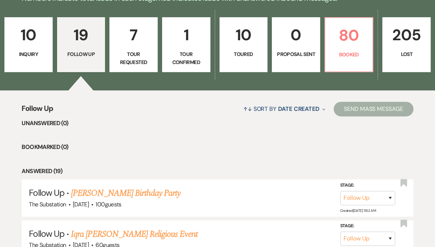
click at [149, 49] on link "7 Tour Requested" at bounding box center [133, 44] width 48 height 55
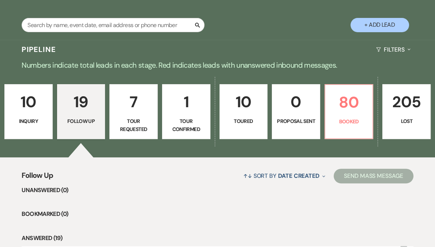
select select "2"
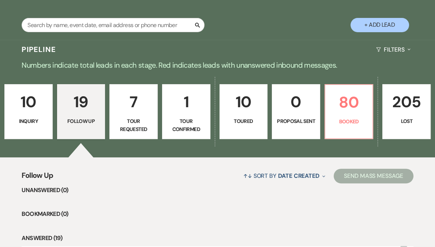
select select "2"
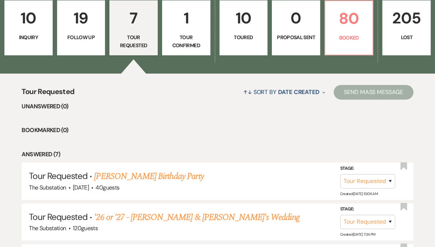
scroll to position [274, 0]
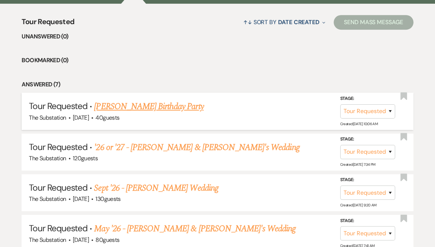
click at [147, 106] on link "[PERSON_NAME] Birthday Party" at bounding box center [148, 106] width 109 height 13
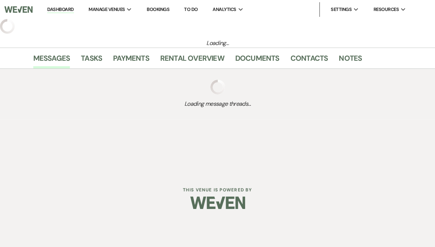
select select "2"
select select "5"
select select "4"
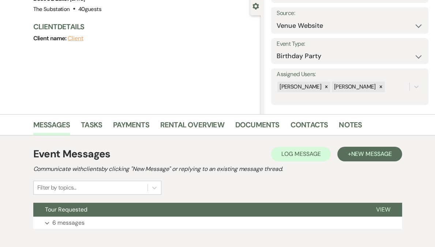
scroll to position [109, 0]
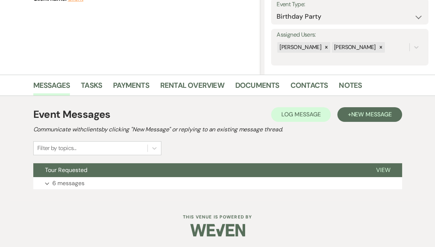
click at [96, 198] on div "Event Messages Log Log Message + New Message Communicate with clients by clicki…" at bounding box center [217, 148] width 417 height 104
click at [106, 177] on button "Expand 6 messages" at bounding box center [217, 183] width 369 height 12
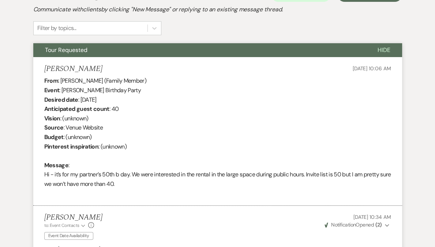
scroll to position [0, 0]
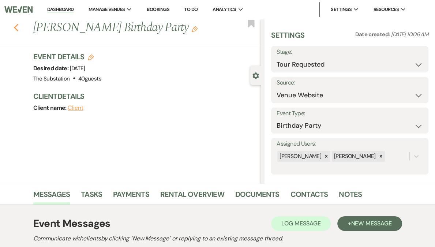
click at [18, 27] on icon "Previous" at bounding box center [16, 27] width 5 height 9
select select "2"
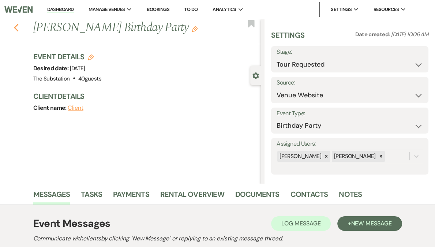
select select "2"
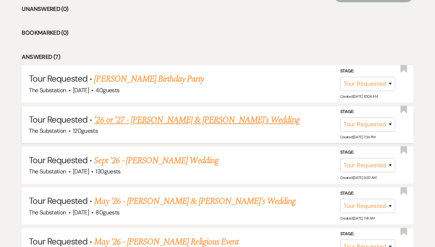
scroll to position [374, 0]
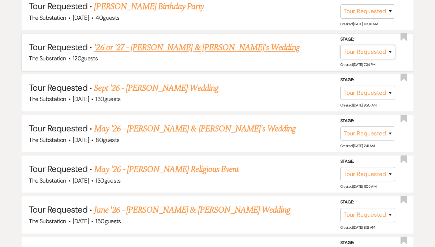
click at [363, 53] on select "Inquiry Follow Up Tour Requested Tour Confirmed Toured Proposal Sent Booked Lost" at bounding box center [367, 52] width 55 height 14
select select "8"
click at [340, 45] on select "Inquiry Follow Up Tour Requested Tour Confirmed Toured Proposal Sent Booked Lost" at bounding box center [367, 52] width 55 height 14
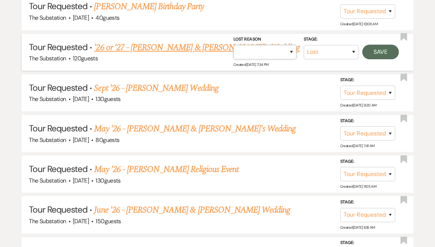
click at [289, 51] on select "Booked Elsewhere Budget Date Unavailable No Response Not a Good Match Capacity …" at bounding box center [264, 52] width 63 height 14
select select "5"
click at [233, 45] on select "Booked Elsewhere Budget Date Unavailable No Response Not a Good Match Capacity …" at bounding box center [264, 52] width 63 height 14
click at [381, 50] on button "Save" at bounding box center [380, 52] width 37 height 15
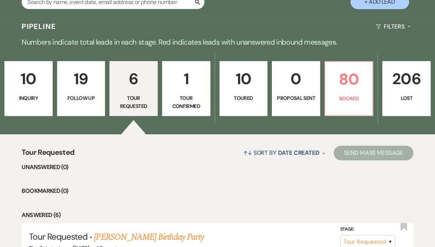
scroll to position [187, 0]
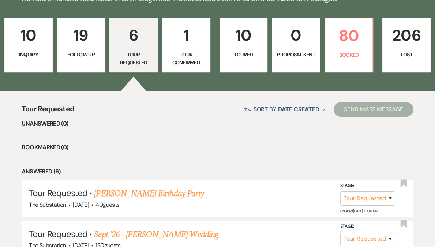
click at [237, 47] on p "10" at bounding box center [243, 35] width 39 height 25
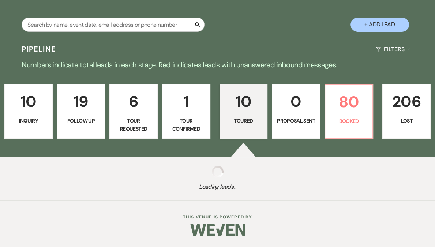
select select "5"
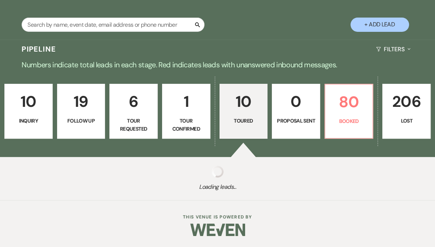
select select "5"
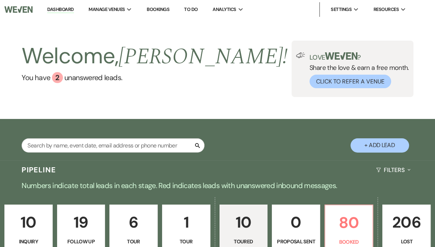
click at [74, 8] on link "Dashboard" at bounding box center [60, 9] width 26 height 7
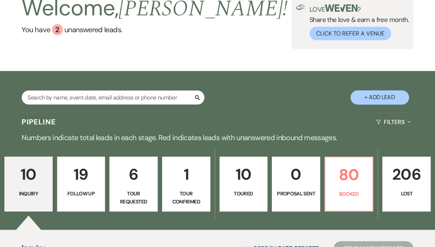
scroll to position [102, 0]
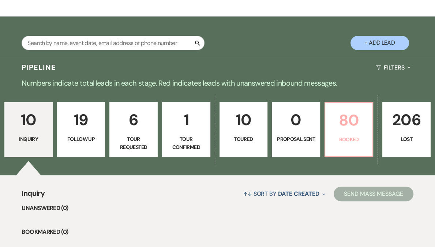
click at [333, 139] on p "Booked" at bounding box center [349, 139] width 39 height 8
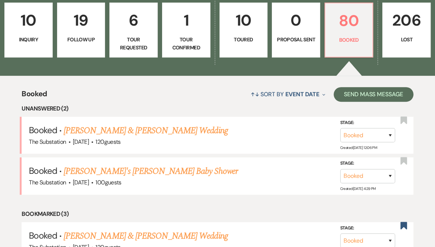
scroll to position [204, 0]
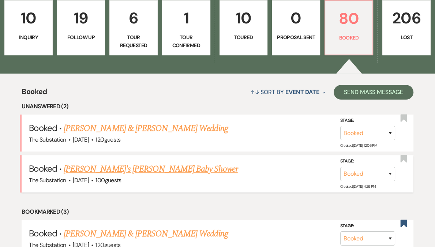
click at [133, 171] on link "[PERSON_NAME]'s [PERSON_NAME] Baby Shower" at bounding box center [151, 168] width 174 height 13
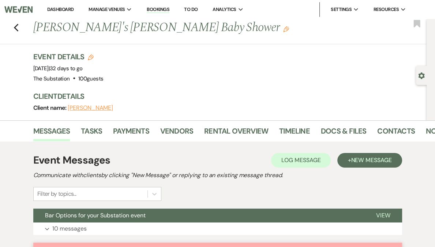
click at [74, 7] on link "Dashboard" at bounding box center [60, 9] width 26 height 6
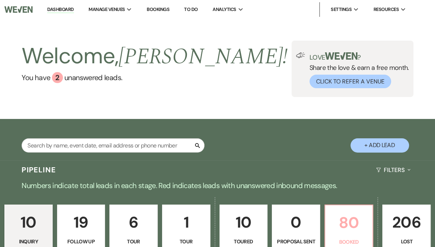
click at [342, 224] on p "80" at bounding box center [349, 222] width 39 height 25
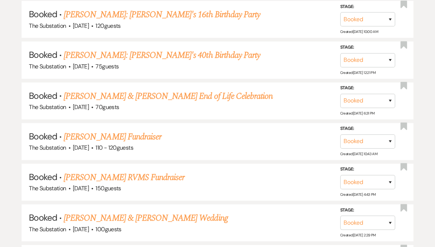
scroll to position [768, 0]
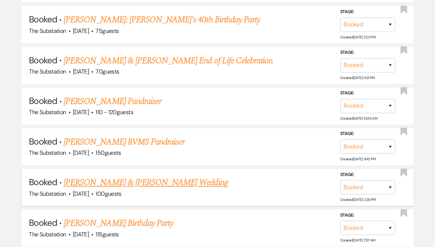
click at [143, 176] on link "[PERSON_NAME] & [PERSON_NAME] Wedding" at bounding box center [146, 182] width 164 height 13
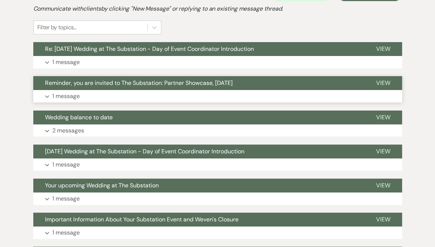
scroll to position [192, 0]
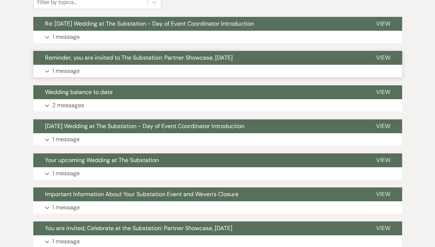
click at [141, 168] on button "Expand 1 message" at bounding box center [217, 173] width 369 height 12
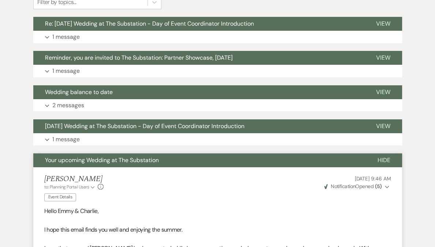
click at [134, 161] on span "Your upcoming Wedding at The Substation" at bounding box center [102, 160] width 114 height 8
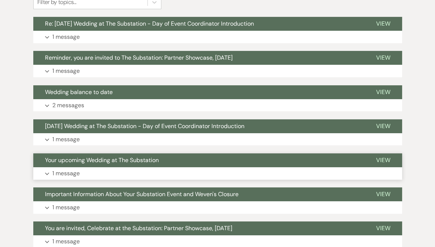
click at [142, 170] on button "Expand 1 message" at bounding box center [217, 173] width 369 height 12
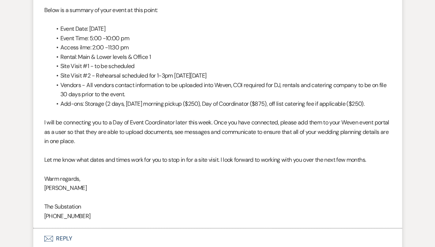
scroll to position [474, 0]
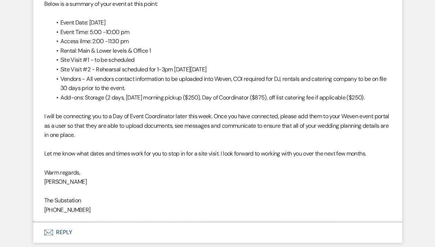
click at [232, 100] on li "Add-ons: Storage (2 days, [DATE] morning pickup ($250), Day of Coordinator ($87…" at bounding box center [222, 98] width 340 height 10
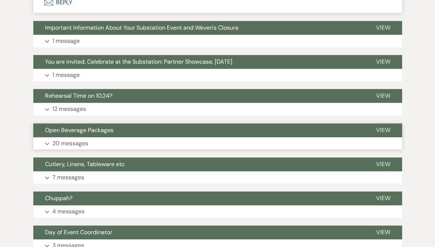
scroll to position [704, 0]
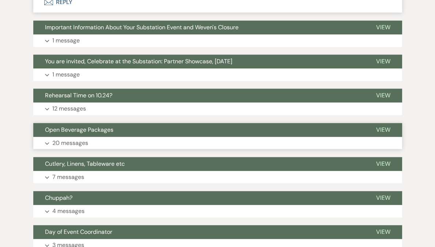
click at [108, 146] on button "Expand 20 messages" at bounding box center [217, 143] width 369 height 12
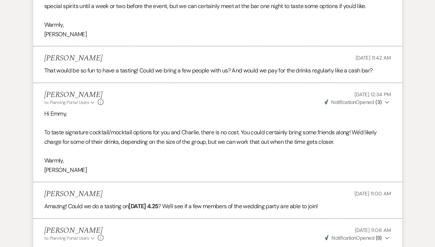
scroll to position [1335, 0]
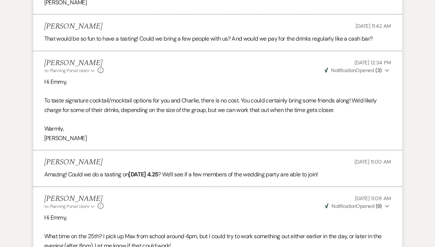
click at [155, 173] on strong "[DATE] 4.25" at bounding box center [143, 175] width 30 height 8
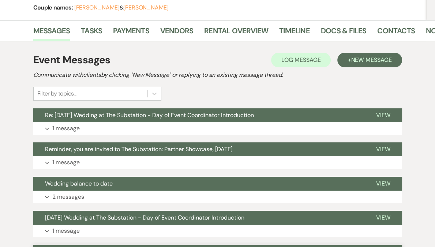
scroll to position [0, 0]
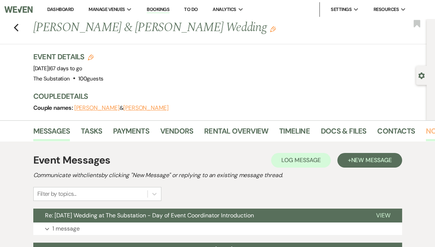
click at [428, 132] on link "Notes" at bounding box center [437, 133] width 23 height 16
